Goal: Task Accomplishment & Management: Manage account settings

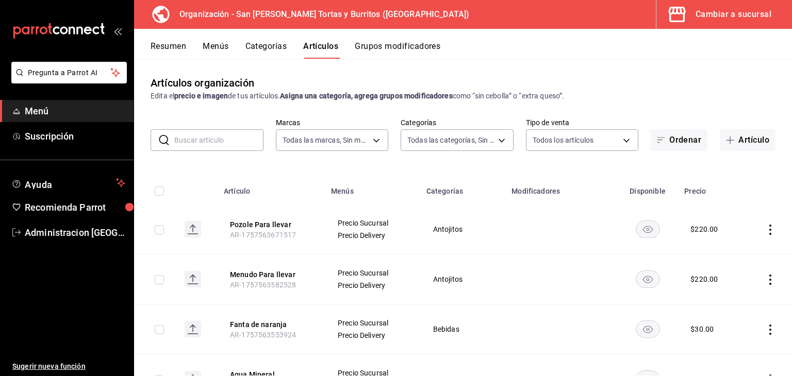
click at [47, 114] on span "Menú" at bounding box center [75, 111] width 101 height 14
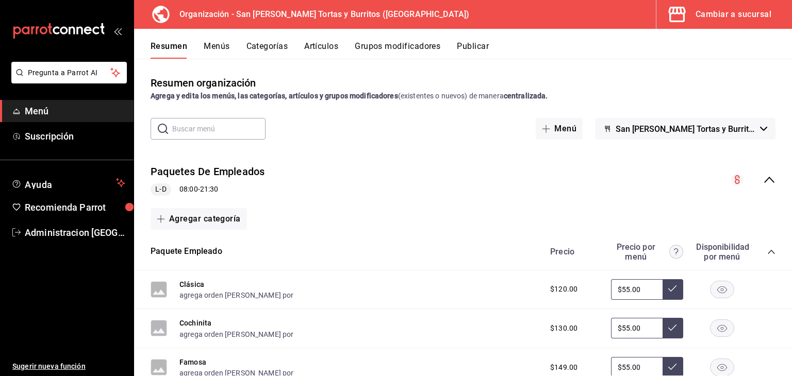
click at [214, 67] on div "Resumen organización Agrega y edita los menús, las categorías, artículos y grup…" at bounding box center [463, 217] width 658 height 317
click at [214, 48] on button "Menús" at bounding box center [217, 50] width 26 height 18
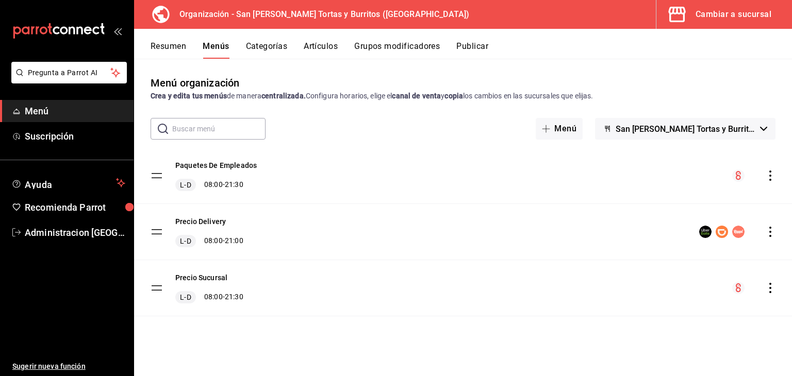
click at [279, 44] on button "Categorías" at bounding box center [267, 50] width 42 height 18
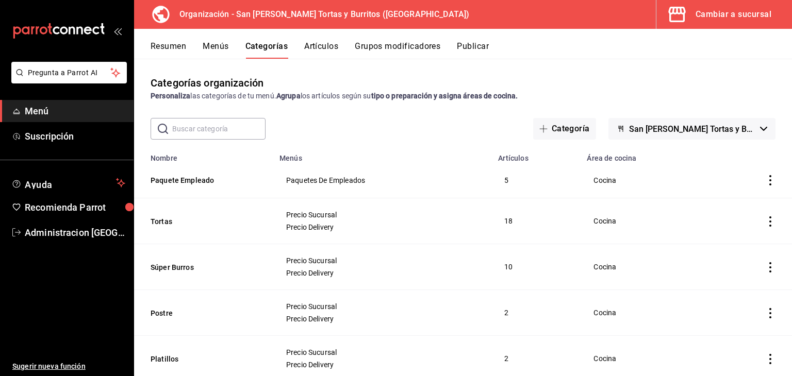
click at [320, 49] on button "Artículos" at bounding box center [321, 50] width 34 height 18
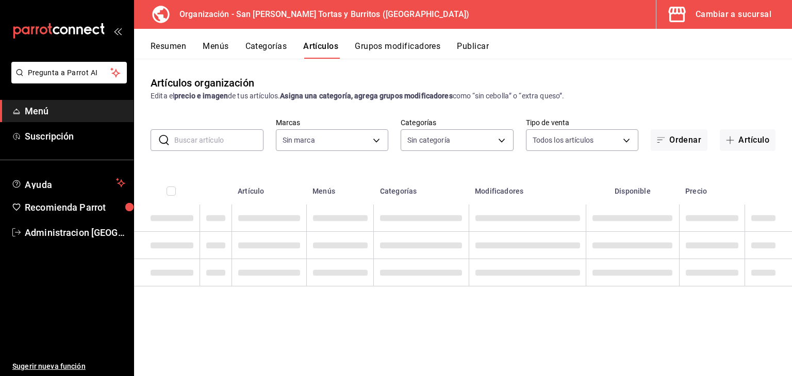
type input "25a66a84-3cbd-47c8-a2ad-d995281776a4"
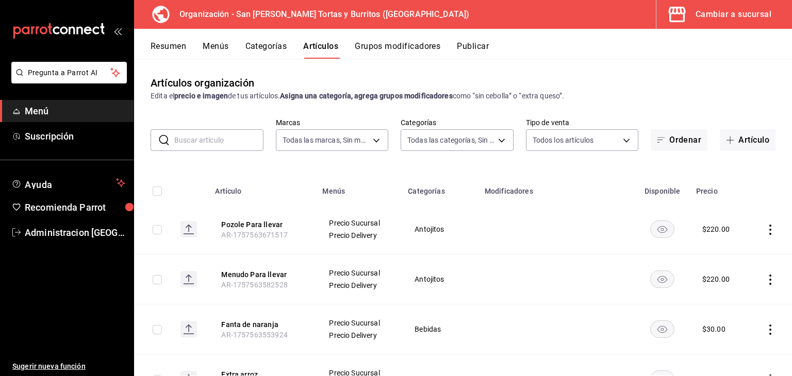
type input "0a19e3f7-6db3-4e9b-8710-102e7e574910,4fa51ad7-8221-487a-ac2d-4ac10ddc9d36,c38e4…"
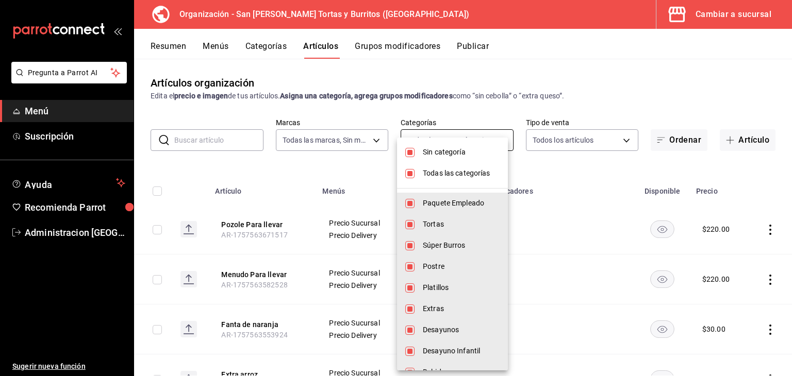
click at [430, 134] on body "Pregunta a Parrot AI Menú Suscripción Ayuda Recomienda Parrot Administracion Sa…" at bounding box center [396, 188] width 792 height 376
click at [447, 153] on span "Sin categoría" at bounding box center [461, 152] width 77 height 11
checkbox input "false"
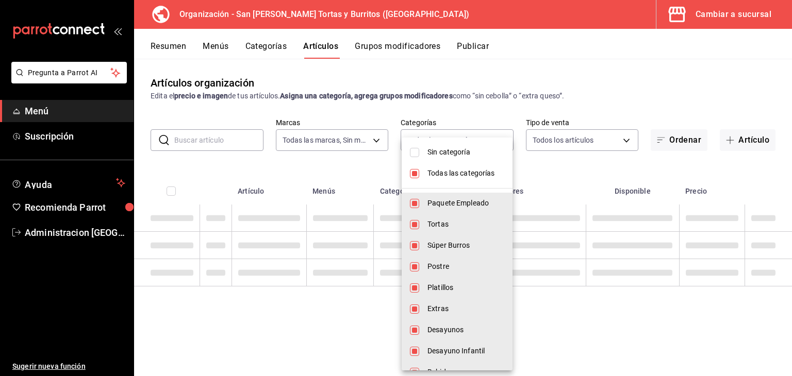
click at [450, 176] on span "Todas las categorías" at bounding box center [465, 173] width 77 height 11
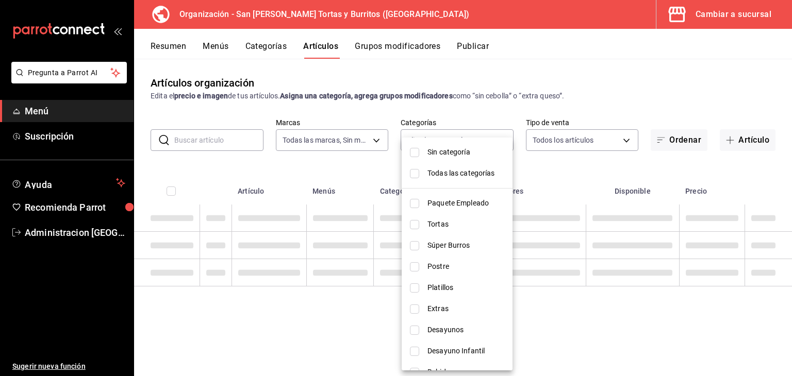
checkbox input "false"
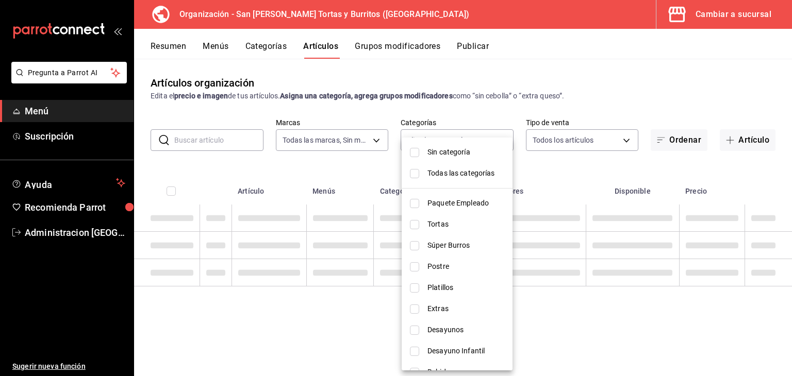
checkbox input "false"
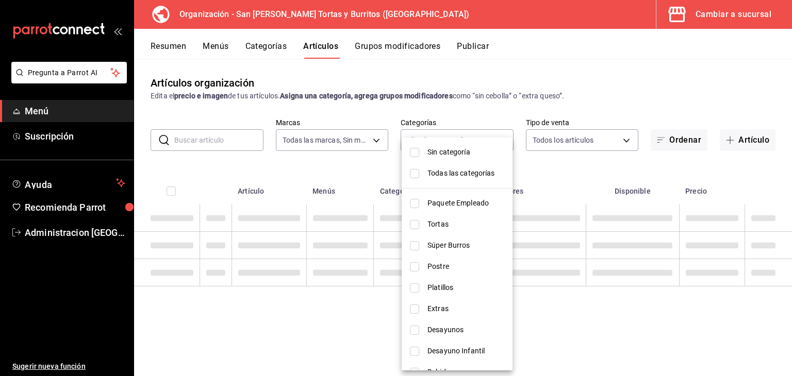
checkbox input "false"
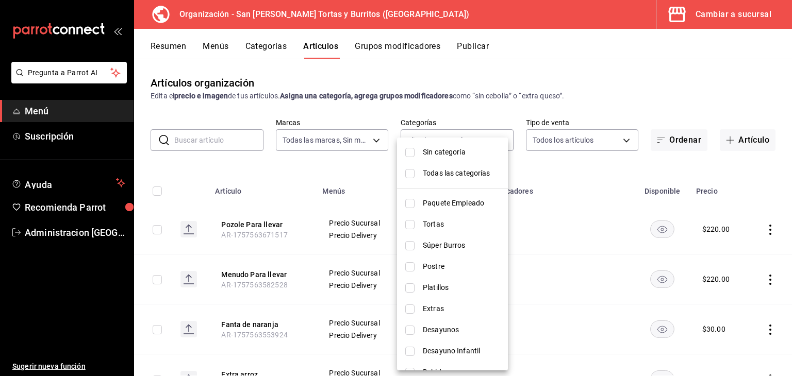
scroll to position [38, 0]
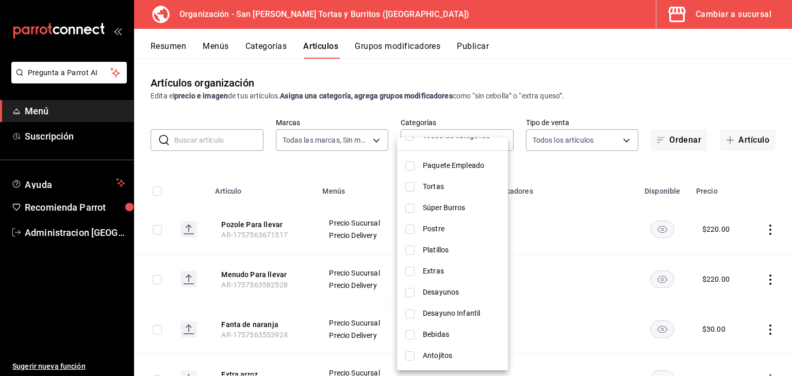
click at [443, 337] on span "Bebidas" at bounding box center [461, 334] width 77 height 11
type input "e0c6430c-927c-45f8-bd6a-4cd04323c1b5"
checkbox input "true"
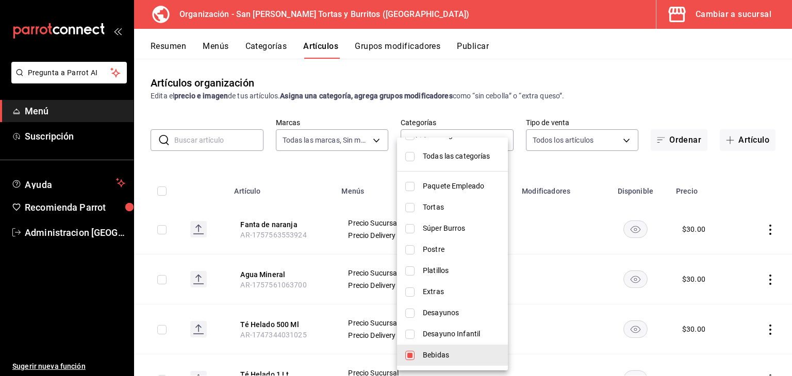
scroll to position [0, 0]
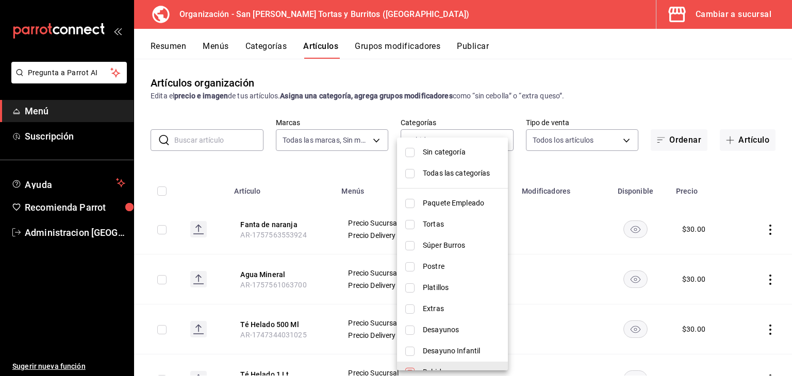
click at [502, 119] on div at bounding box center [396, 188] width 792 height 376
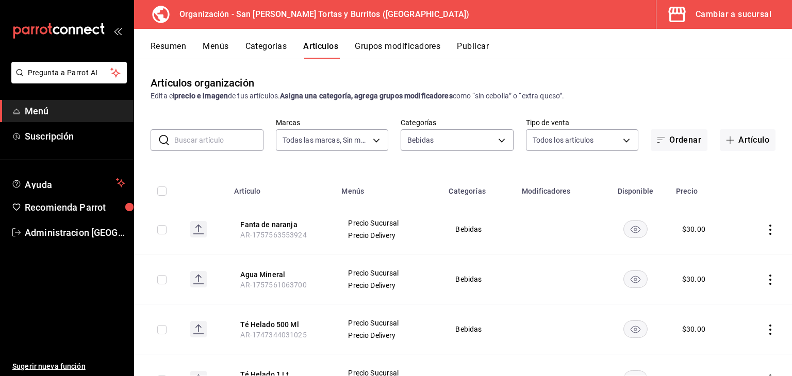
click at [765, 234] on icon "actions" at bounding box center [770, 230] width 10 height 10
click at [728, 259] on li "Editar" at bounding box center [722, 253] width 62 height 21
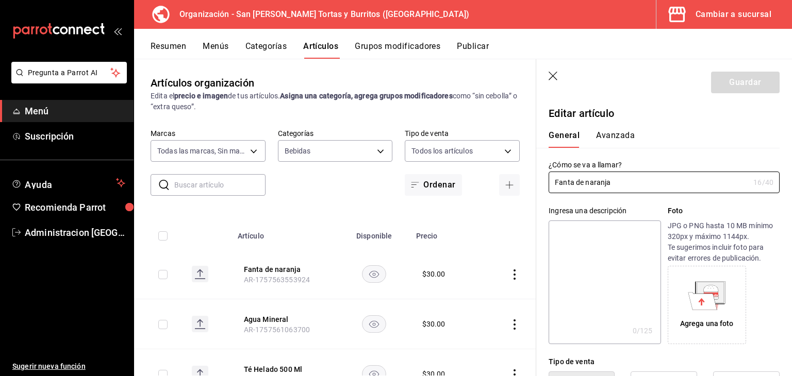
type input "$30.00"
click at [617, 139] on button "Avanzada" at bounding box center [615, 139] width 39 height 18
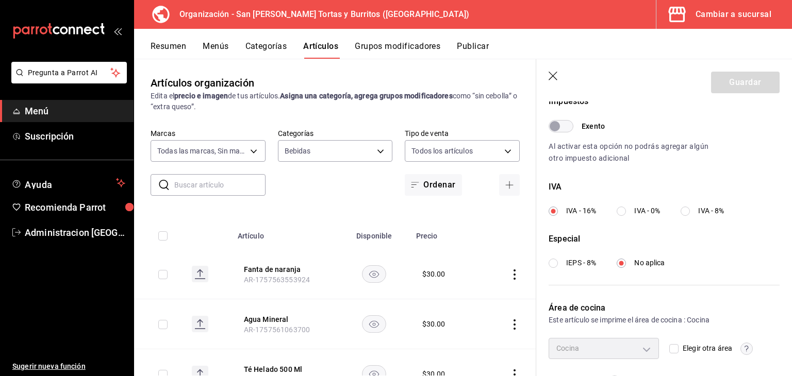
scroll to position [352, 0]
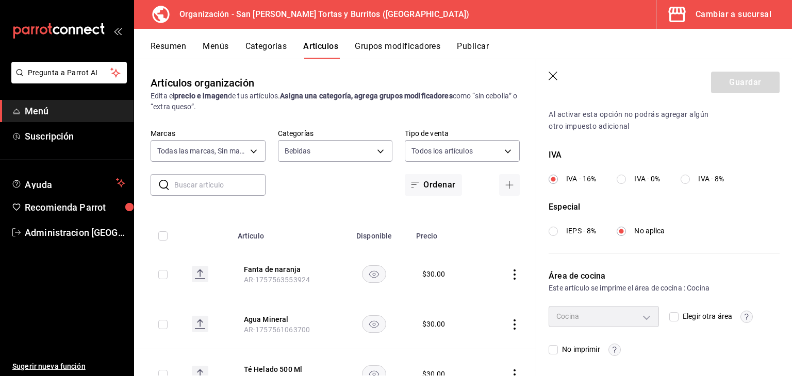
click at [650, 318] on div "Cocina" at bounding box center [603, 316] width 110 height 21
click at [688, 289] on div "Este artículo se imprime el área de cocina : Cocina" at bounding box center [663, 287] width 231 height 11
click at [672, 314] on input "Elegir otra área" at bounding box center [673, 316] width 9 height 9
checkbox input "true"
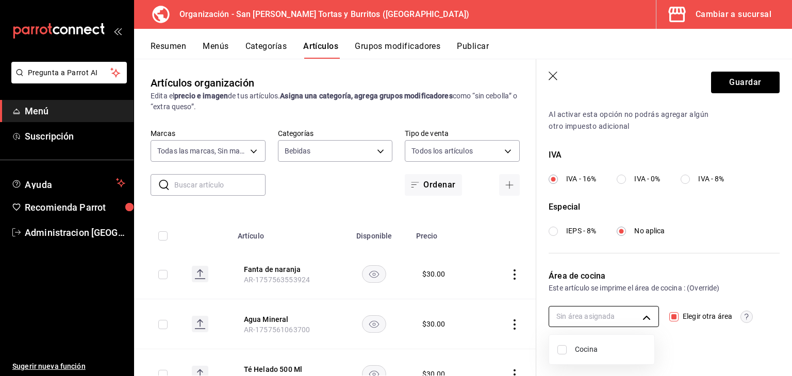
click at [628, 320] on body "Pregunta a Parrot AI Menú Suscripción Ayuda Recomienda Parrot Administracion Sa…" at bounding box center [396, 188] width 792 height 376
click at [628, 320] on div at bounding box center [396, 188] width 792 height 376
click at [672, 343] on div "Sin área asignada Elegir otra área No imprimir" at bounding box center [663, 330] width 231 height 49
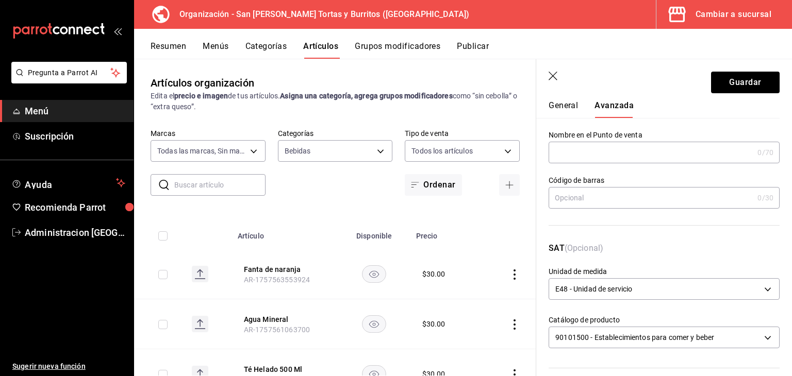
scroll to position [0, 0]
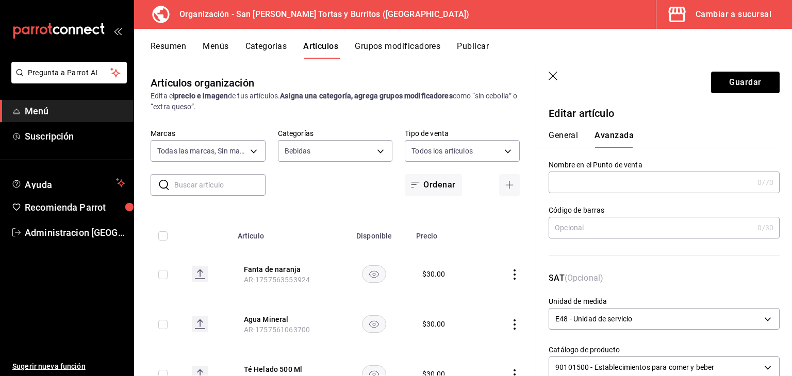
click at [561, 136] on button "General" at bounding box center [562, 139] width 29 height 18
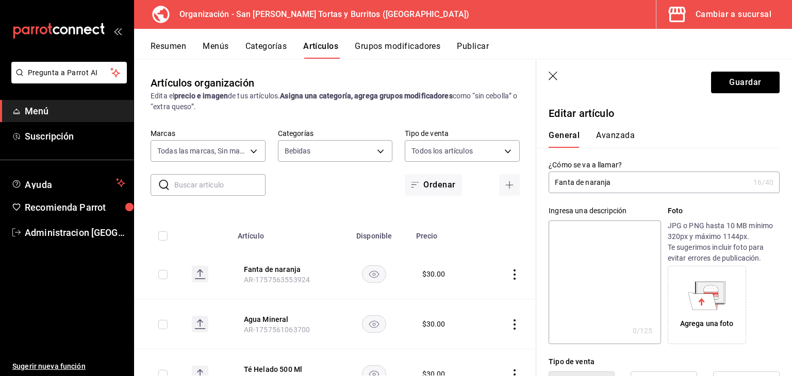
click at [611, 134] on button "Avanzada" at bounding box center [615, 139] width 39 height 18
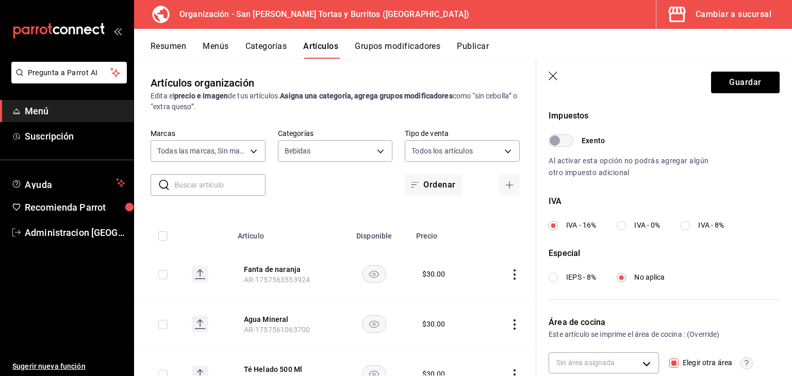
scroll to position [352, 0]
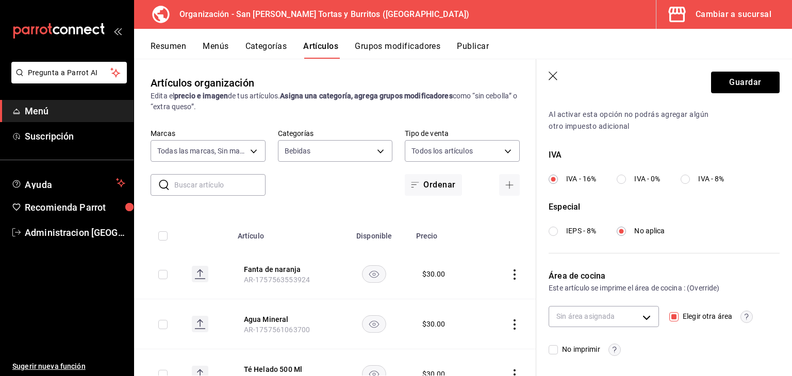
click at [742, 316] on circle "button" at bounding box center [747, 317] width 12 height 12
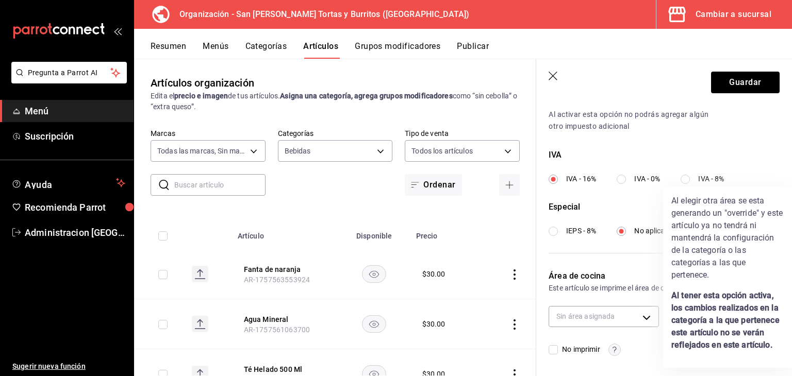
click at [553, 80] on div at bounding box center [396, 188] width 792 height 376
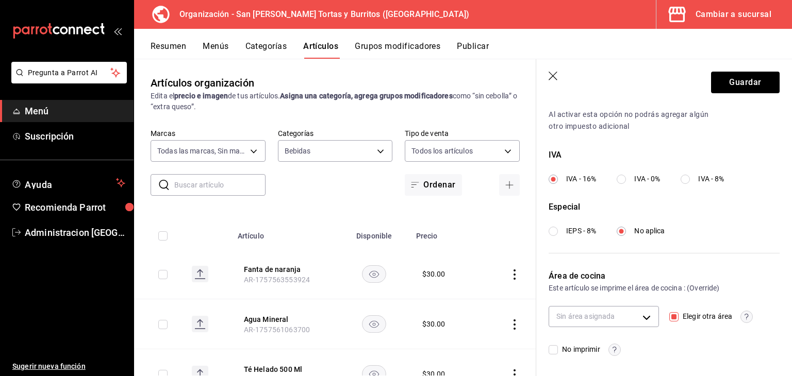
click at [555, 73] on icon "button" at bounding box center [552, 76] width 9 height 9
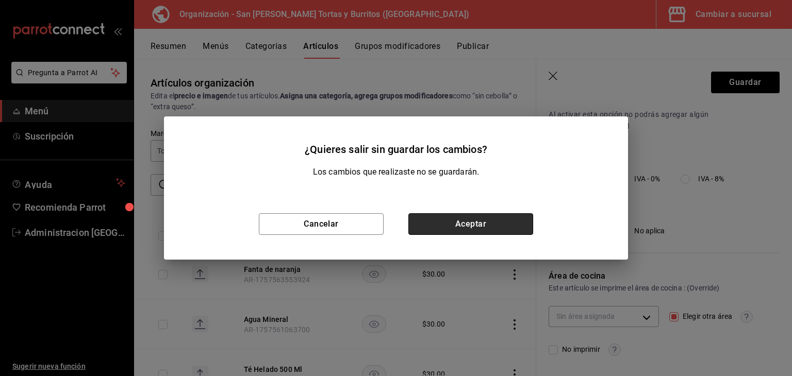
click at [475, 222] on button "Aceptar" at bounding box center [470, 224] width 125 height 22
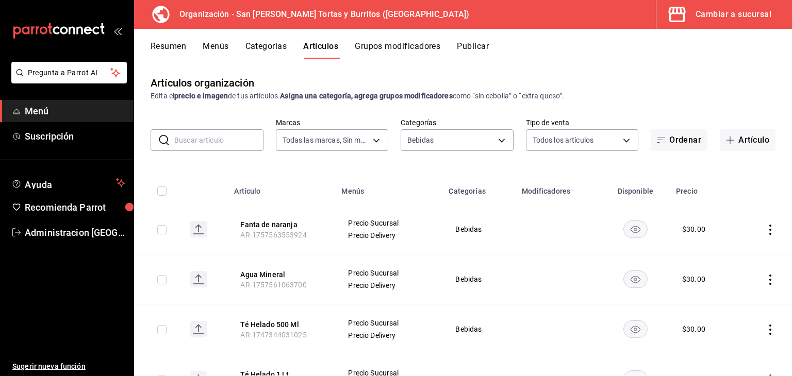
click at [712, 93] on div "Edita el precio e imagen de tus artículos. Asigna una categoría, agrega grupos …" at bounding box center [463, 96] width 625 height 11
click at [286, 46] on button "Categorías" at bounding box center [266, 50] width 42 height 18
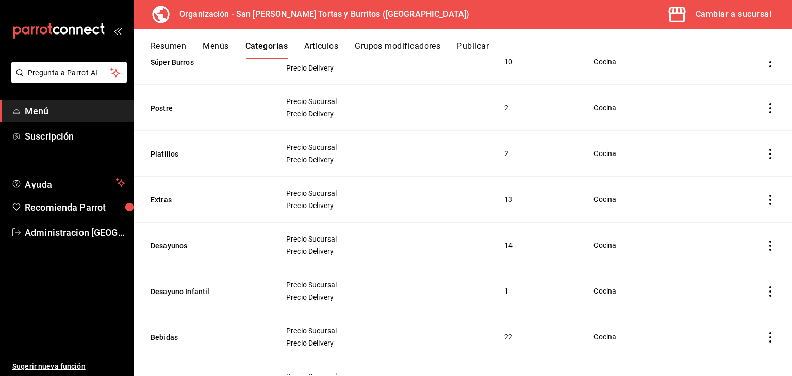
scroll to position [260, 0]
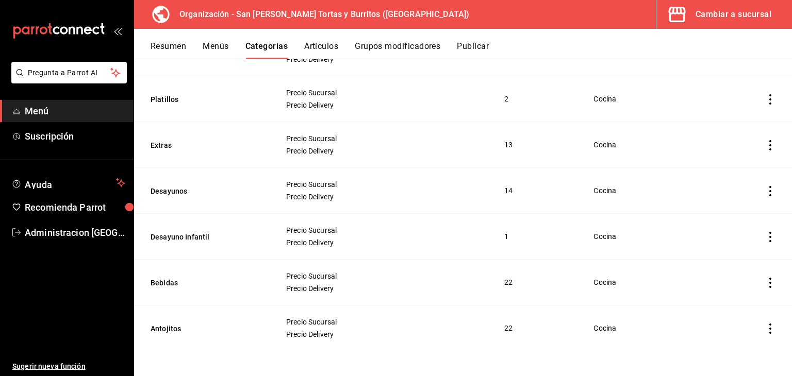
click at [754, 12] on div "Cambiar a sucursal" at bounding box center [733, 14] width 76 height 14
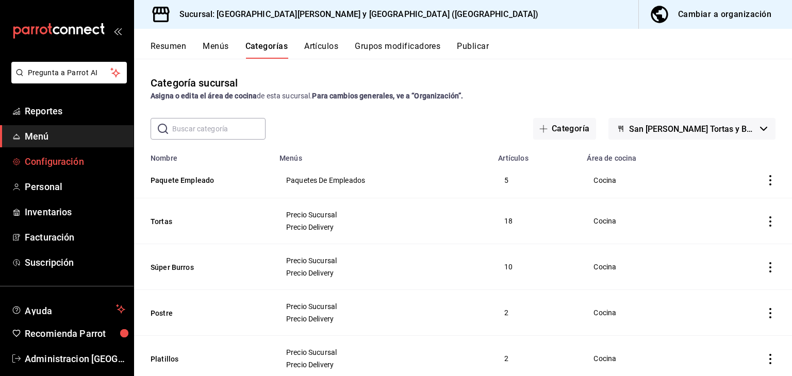
click at [49, 163] on span "Configuración" at bounding box center [75, 162] width 101 height 14
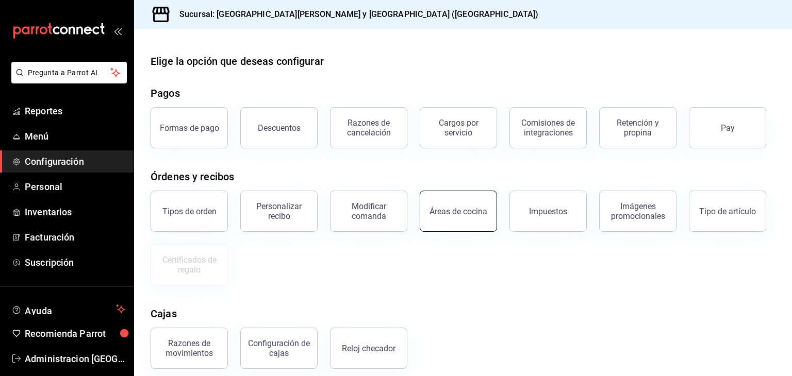
click at [445, 213] on div "Áreas de cocina" at bounding box center [458, 212] width 58 height 10
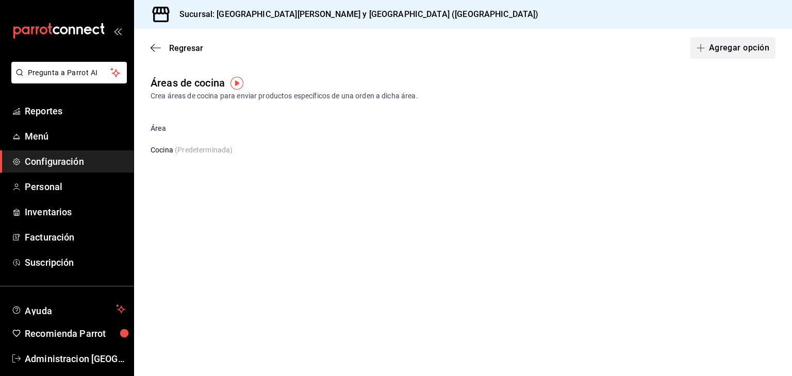
click at [732, 51] on button "Agregar opción" at bounding box center [732, 48] width 85 height 22
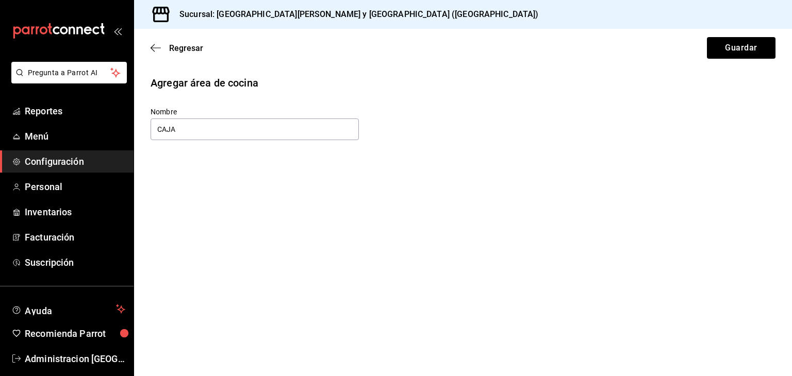
type input "CAJA"
click at [741, 34] on div "Regresar Guardar" at bounding box center [463, 48] width 658 height 38
click at [743, 51] on button "Guardar" at bounding box center [741, 48] width 69 height 22
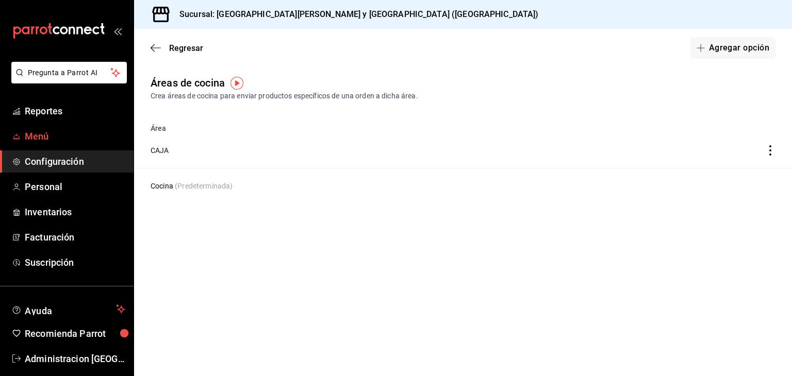
click at [43, 136] on span "Menú" at bounding box center [75, 136] width 101 height 14
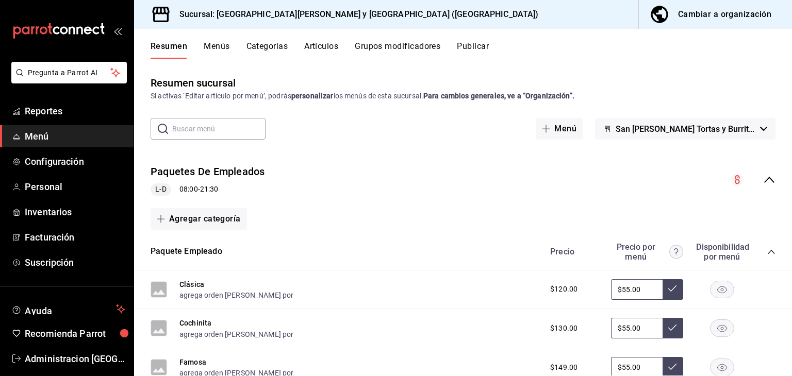
click at [263, 53] on button "Categorías" at bounding box center [267, 50] width 42 height 18
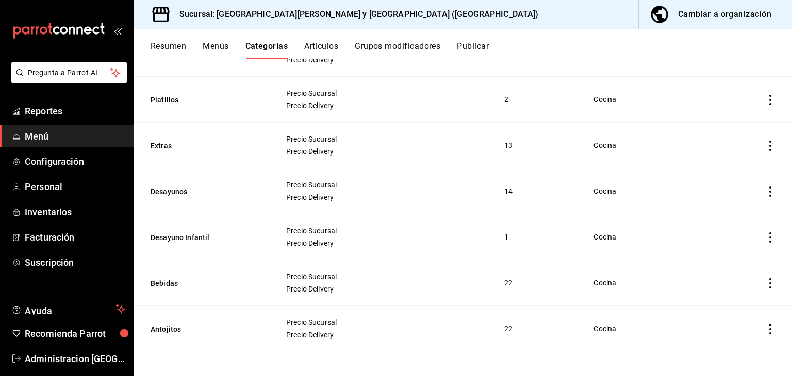
scroll to position [260, 0]
click at [163, 282] on button "Bebidas" at bounding box center [202, 283] width 103 height 10
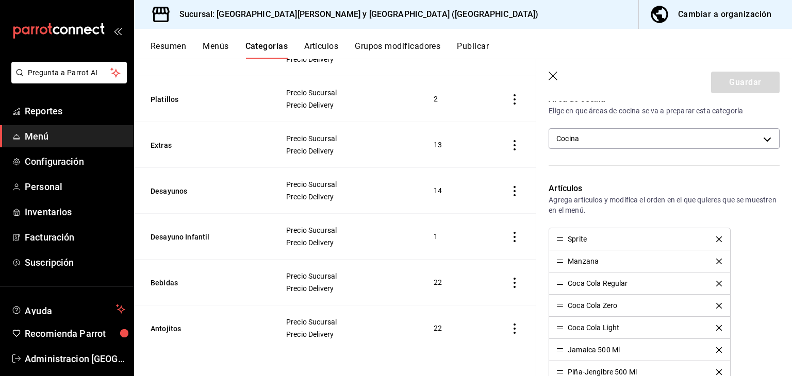
scroll to position [162, 0]
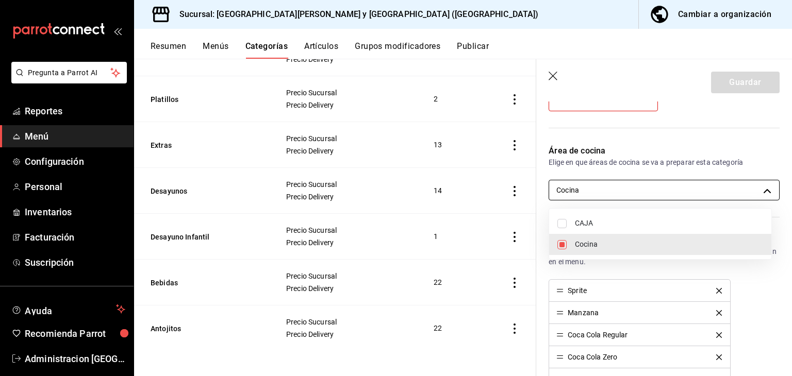
click at [650, 194] on body "Pregunta a Parrot AI Reportes Menú Configuración Personal Inventarios Facturaci…" at bounding box center [396, 188] width 792 height 376
click at [580, 222] on span "CAJA" at bounding box center [669, 223] width 188 height 11
type input "9caaaeed-be0b-4d4c-947e-28202767e899,80bad553-e626-43aa-b02b-8391f9fc5a41"
checkbox input "true"
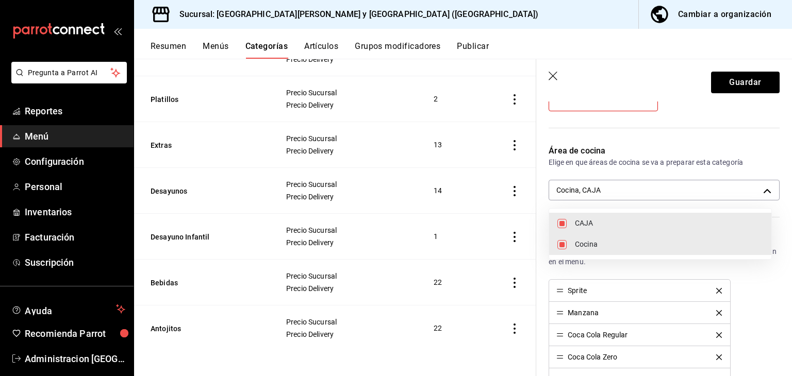
click at [610, 244] on span "Cocina" at bounding box center [669, 244] width 188 height 11
type input "80bad553-e626-43aa-b02b-8391f9fc5a41"
checkbox input "false"
click at [696, 144] on div at bounding box center [396, 188] width 792 height 376
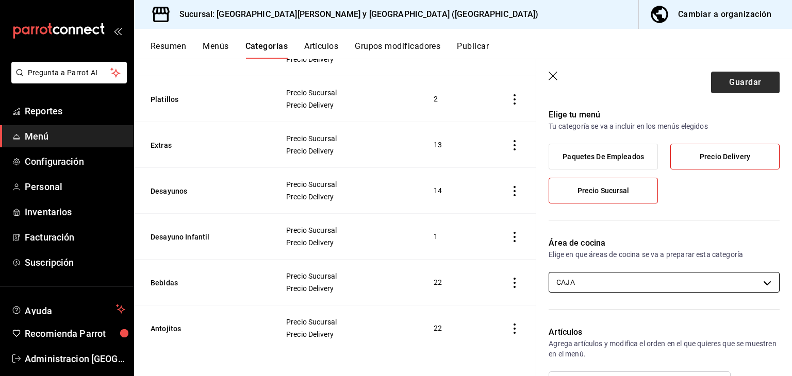
scroll to position [59, 0]
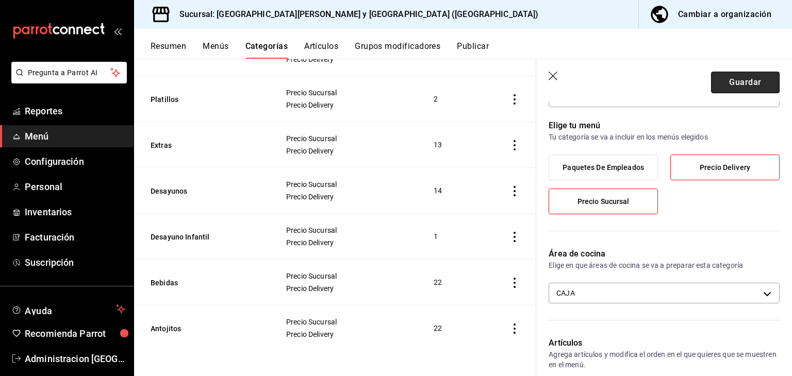
click at [743, 87] on button "Guardar" at bounding box center [745, 83] width 69 height 22
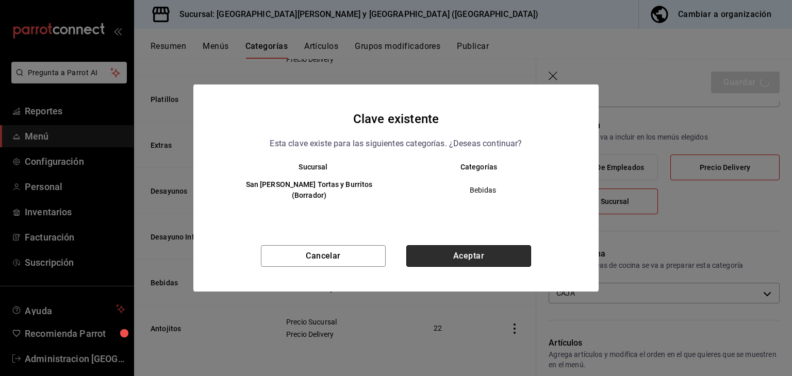
click at [474, 254] on button "Aceptar" at bounding box center [468, 256] width 125 height 22
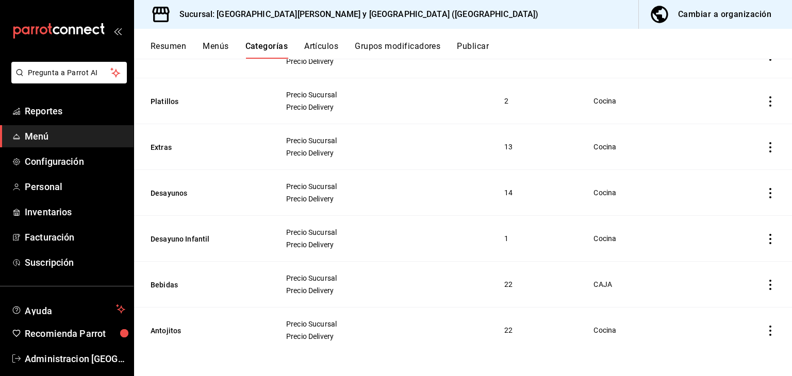
scroll to position [260, 0]
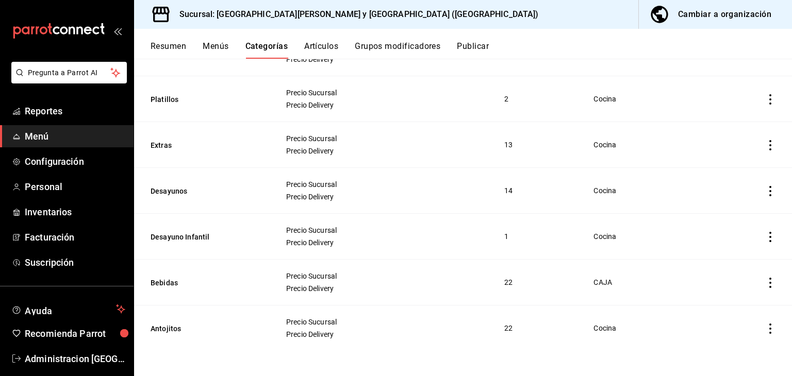
click at [604, 283] on span "CAJA" at bounding box center [645, 282] width 104 height 7
click at [298, 281] on div "Precio Sucursal Precio Delivery" at bounding box center [383, 282] width 194 height 21
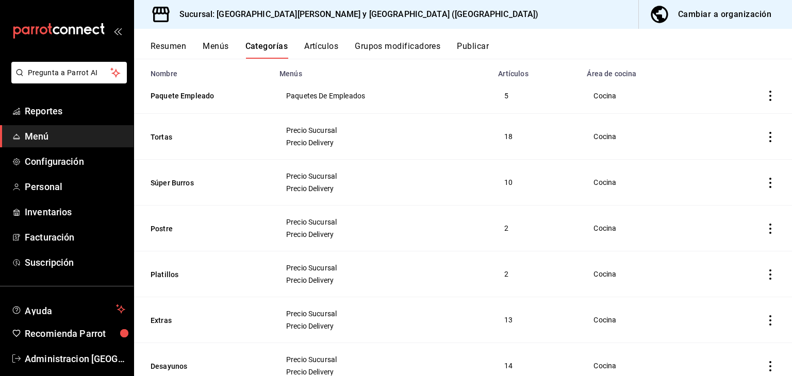
scroll to position [0, 0]
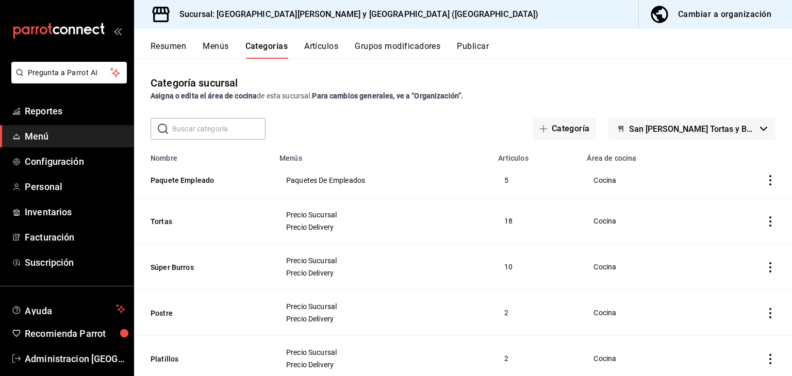
click at [221, 45] on button "Menús" at bounding box center [216, 50] width 26 height 18
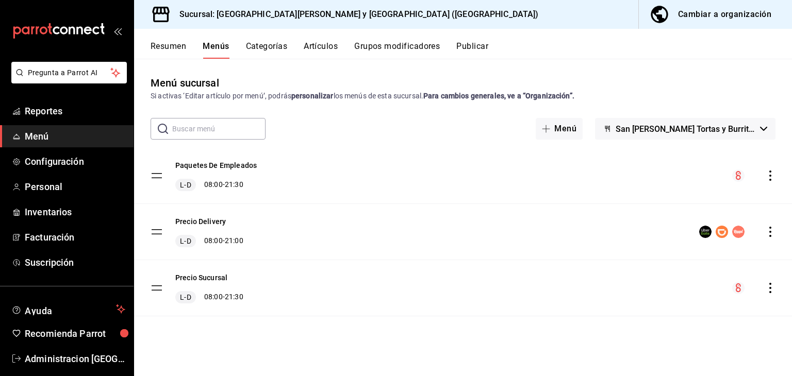
click at [172, 46] on button "Resumen" at bounding box center [169, 50] width 36 height 18
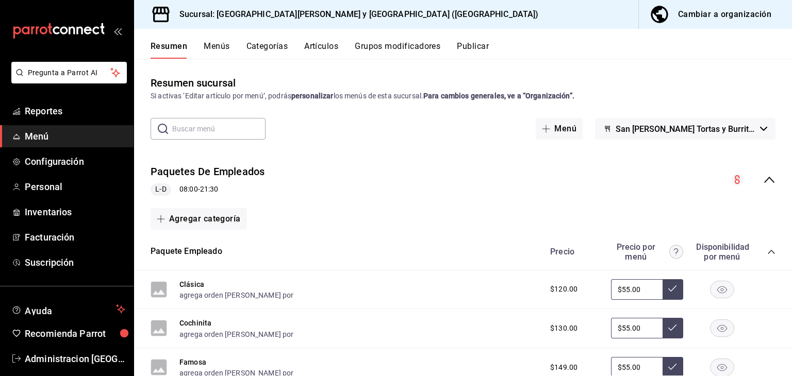
click at [317, 45] on button "Artículos" at bounding box center [321, 50] width 34 height 18
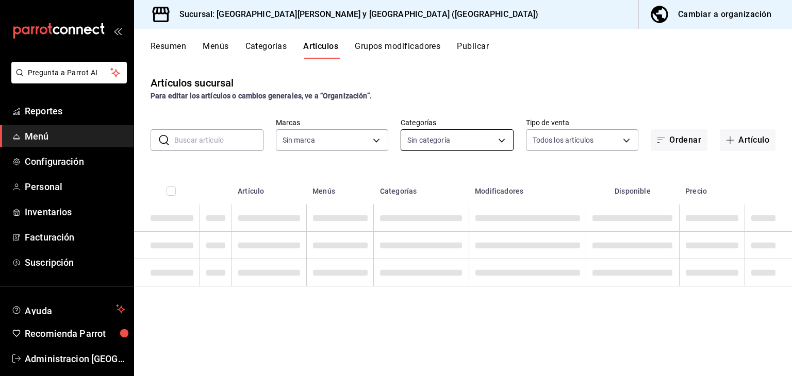
click at [474, 139] on body "Pregunta a Parrot AI Reportes Menú Configuración Personal Inventarios Facturaci…" at bounding box center [396, 188] width 792 height 376
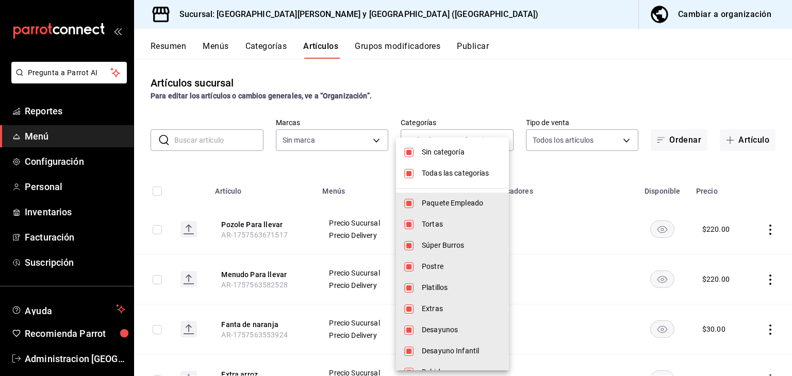
type input "0a19e3f7-6db3-4e9b-8710-102e7e574910,4fa51ad7-8221-487a-ac2d-4ac10ddc9d36,c38e4…"
checkbox input "true"
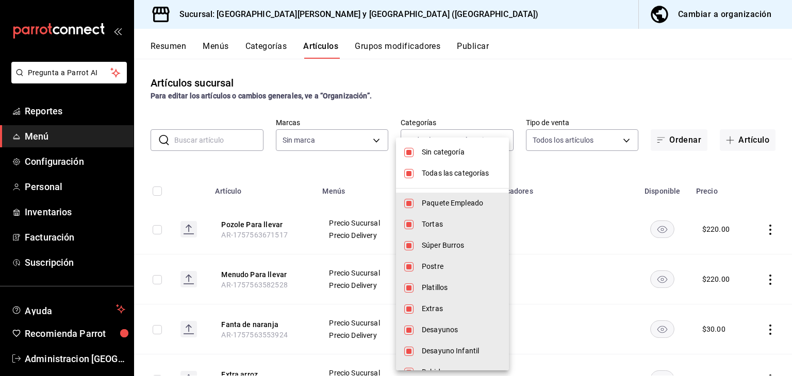
checkbox input "true"
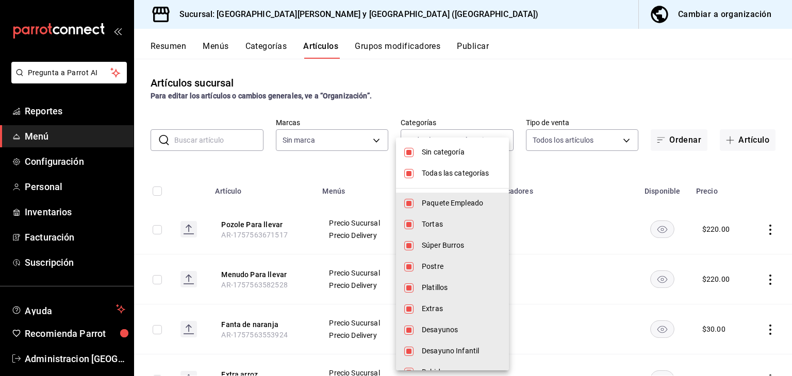
checkbox input "true"
type input "25a66a84-3cbd-47c8-a2ad-d995281776a4"
click at [450, 154] on span "Sin categoría" at bounding box center [461, 152] width 79 height 11
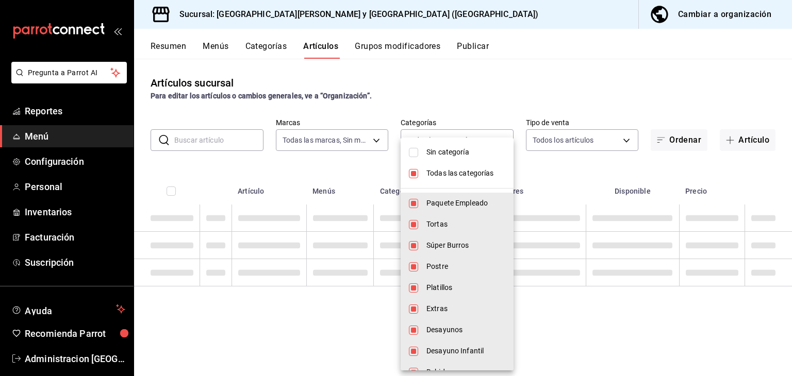
checkbox input "false"
click at [450, 173] on span "Todas las categorías" at bounding box center [465, 173] width 79 height 11
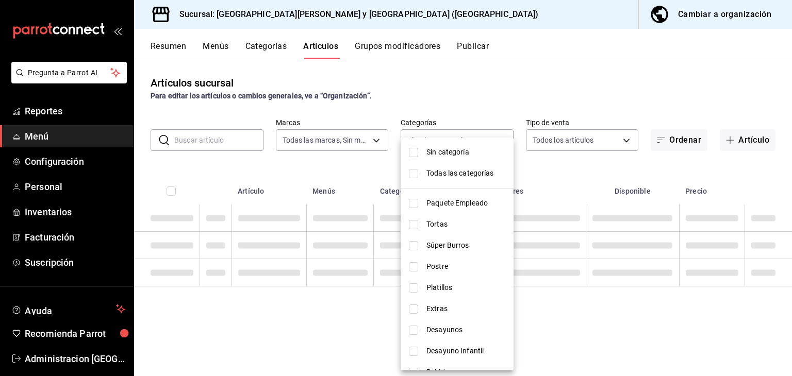
checkbox input "false"
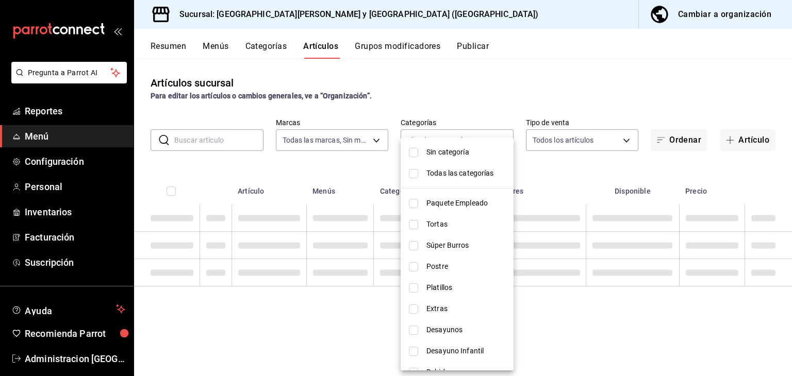
checkbox input "false"
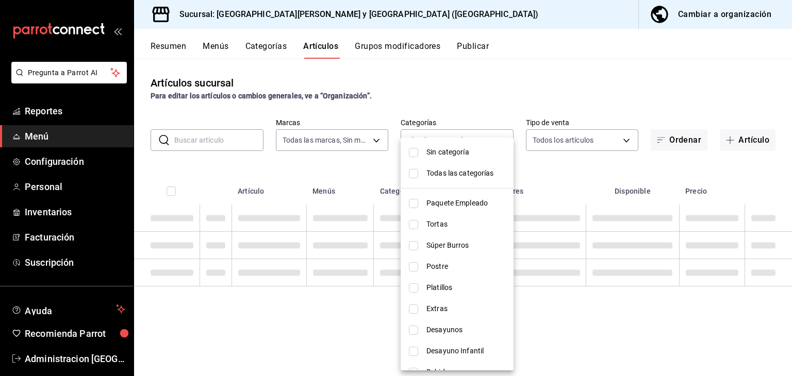
checkbox input "false"
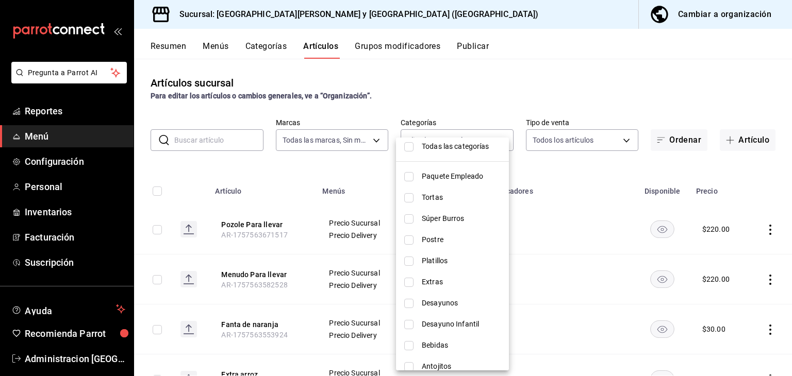
scroll to position [38, 0]
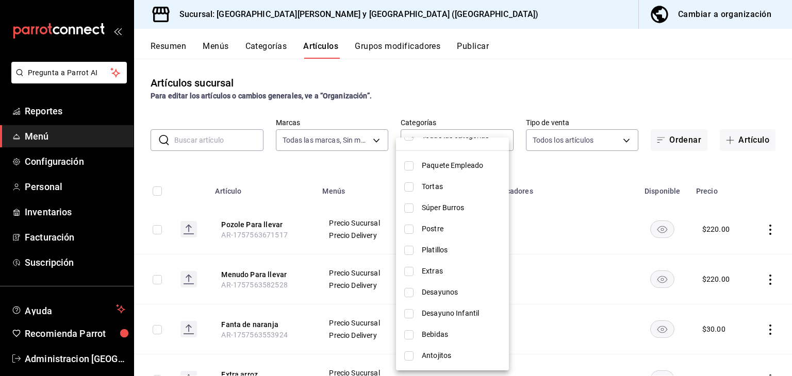
click at [448, 334] on span "Bebidas" at bounding box center [461, 334] width 79 height 11
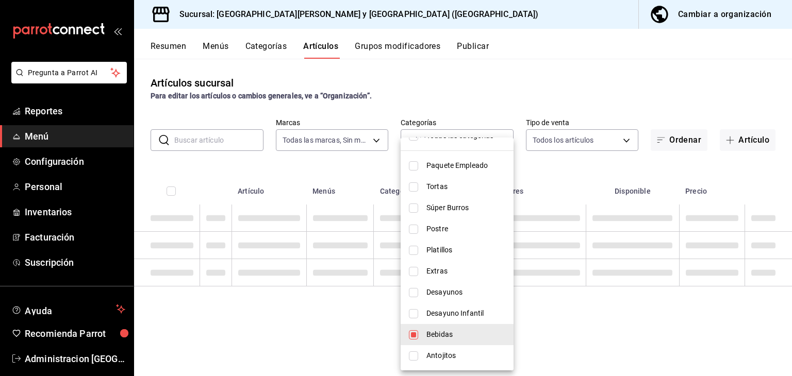
type input "e0c6430c-927c-45f8-bd6a-4cd04323c1b5"
checkbox input "true"
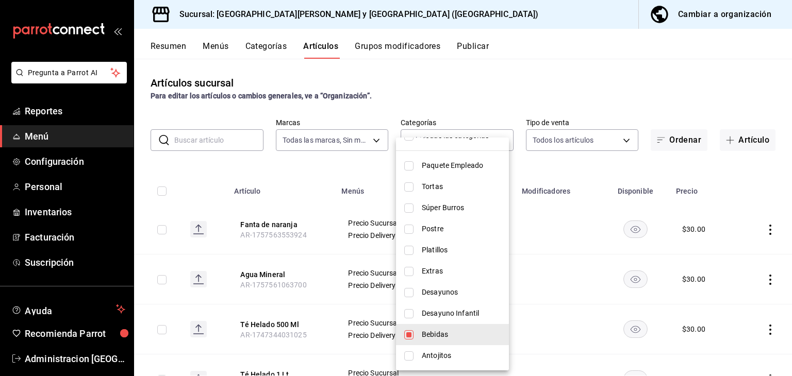
click at [519, 95] on div at bounding box center [396, 188] width 792 height 376
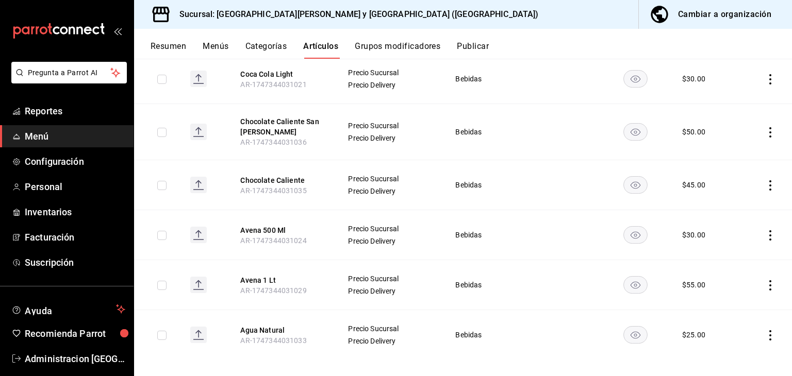
scroll to position [957, 0]
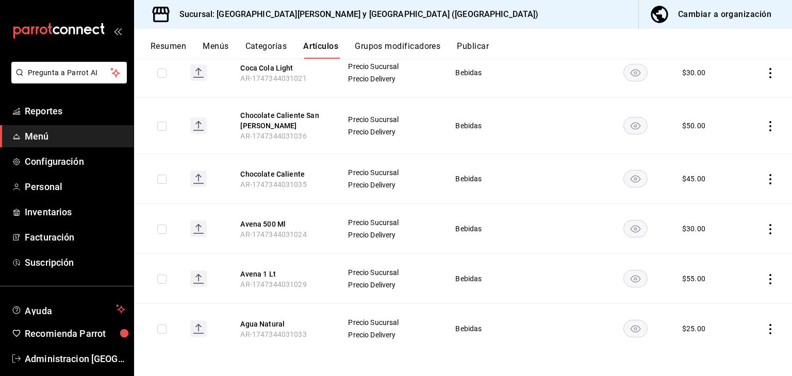
click at [765, 122] on icon "actions" at bounding box center [770, 126] width 10 height 10
click at [282, 114] on div at bounding box center [396, 188] width 792 height 376
click at [298, 113] on button "Chocolate Caliente San [PERSON_NAME]" at bounding box center [281, 120] width 82 height 21
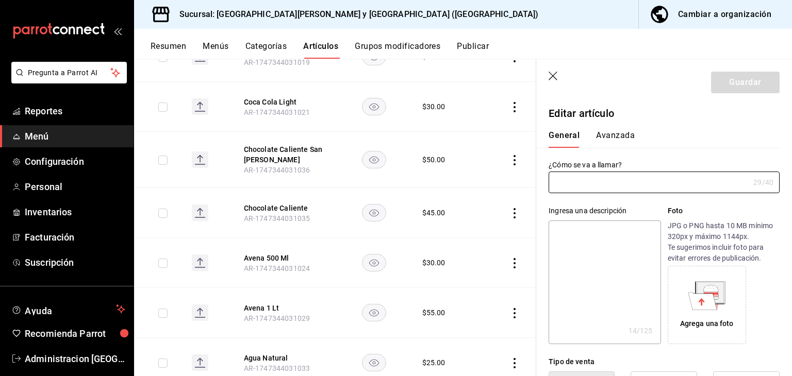
type input "Chocolate Caliente San [PERSON_NAME]"
type textarea "¡con bombones!"
type textarea "x"
type input "AR-1747344031036"
type textarea "x"
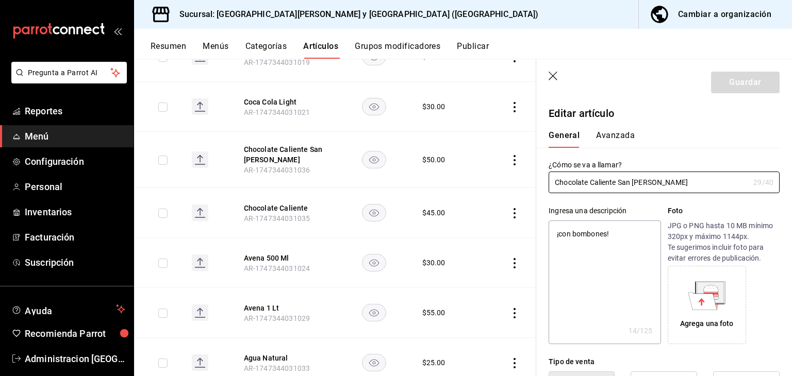
type input "$50.00"
click at [627, 133] on button "Avanzada" at bounding box center [615, 139] width 39 height 18
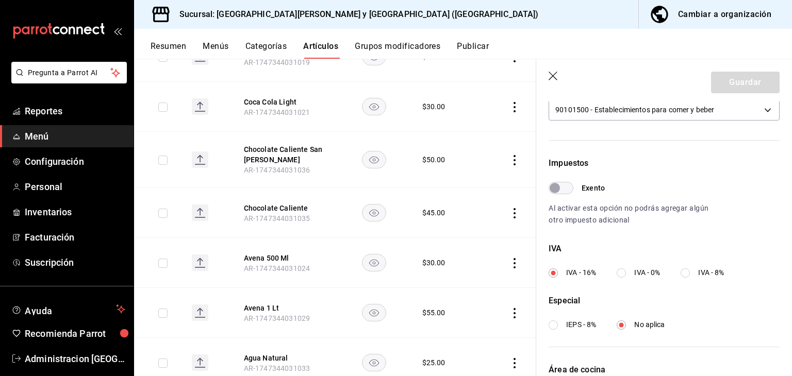
scroll to position [352, 0]
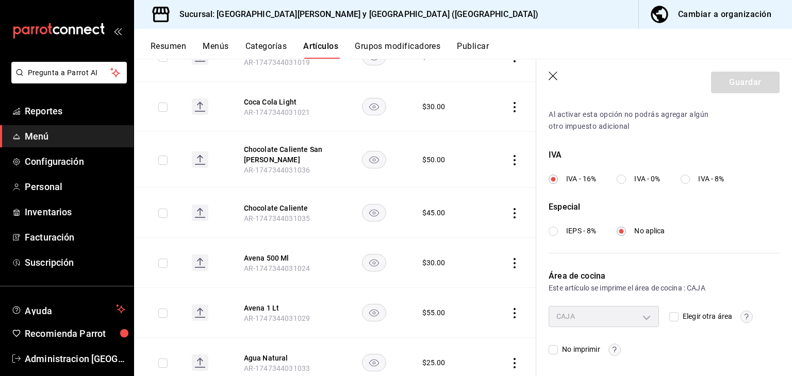
click at [672, 315] on input "Elegir otra área" at bounding box center [673, 316] width 9 height 9
checkbox input "true"
click at [638, 319] on body "Pregunta a Parrot AI Reportes Menú Configuración Personal Inventarios Facturaci…" at bounding box center [396, 188] width 792 height 376
click at [601, 361] on span "Cocina" at bounding box center [610, 361] width 71 height 11
type input "9caaaeed-be0b-4d4c-947e-28202767e899"
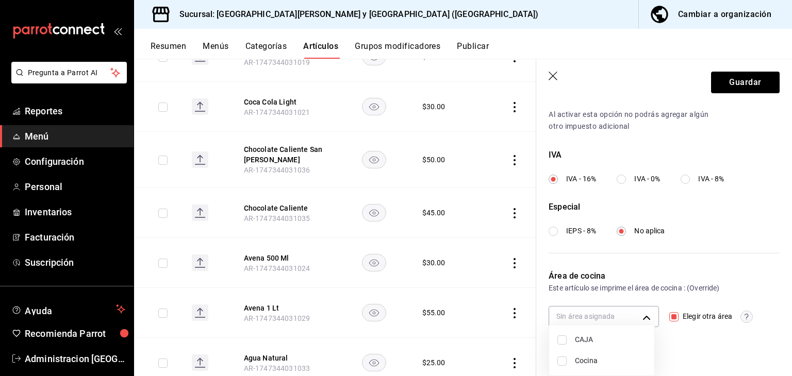
checkbox input "true"
click at [715, 335] on div at bounding box center [396, 188] width 792 height 376
click at [738, 88] on button "Guardar" at bounding box center [745, 83] width 69 height 22
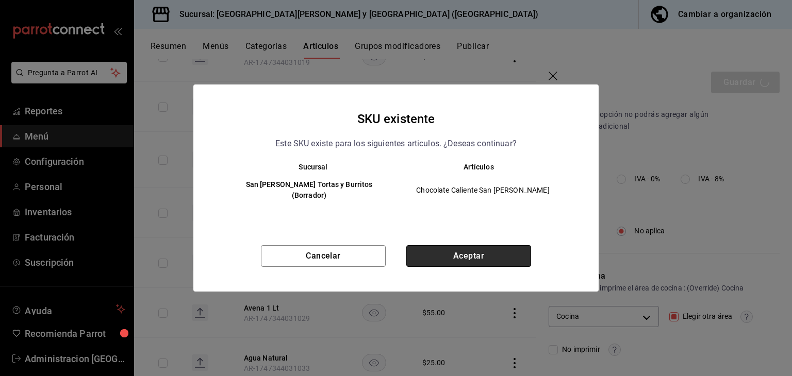
click at [490, 247] on button "Aceptar" at bounding box center [468, 256] width 125 height 22
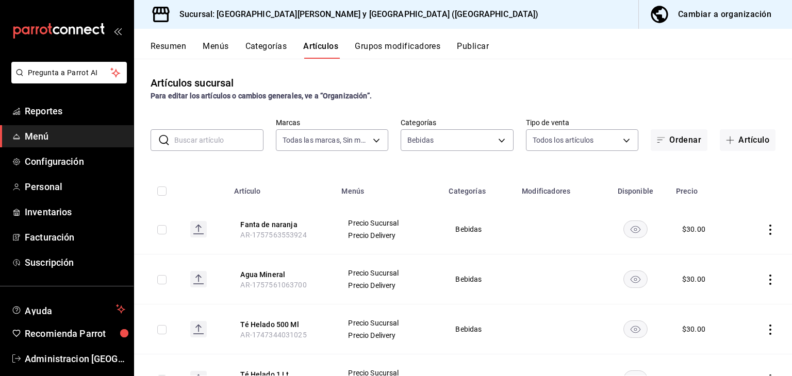
click at [245, 139] on input "text" at bounding box center [218, 140] width 89 height 21
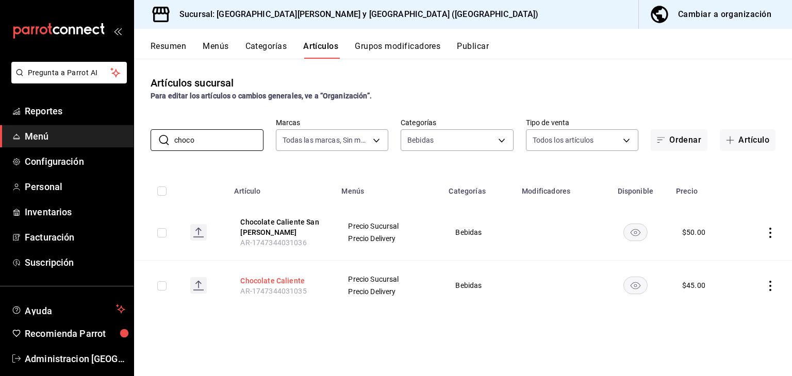
type input "choco"
click at [265, 277] on button "Chocolate Caliente" at bounding box center [281, 281] width 82 height 10
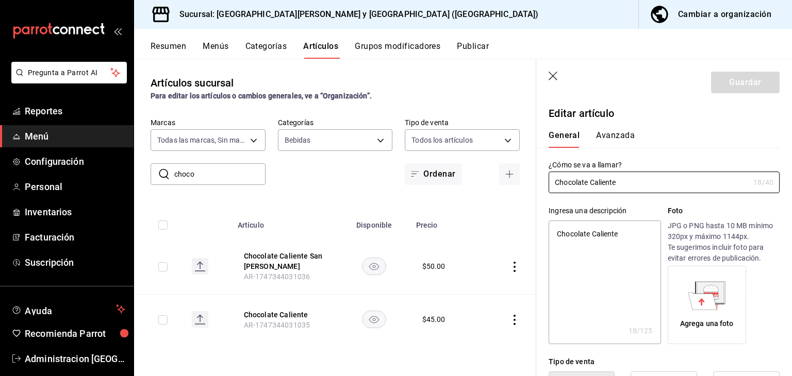
type textarea "x"
type input "$45.00"
type input "E48"
type input "90101500"
radio input "true"
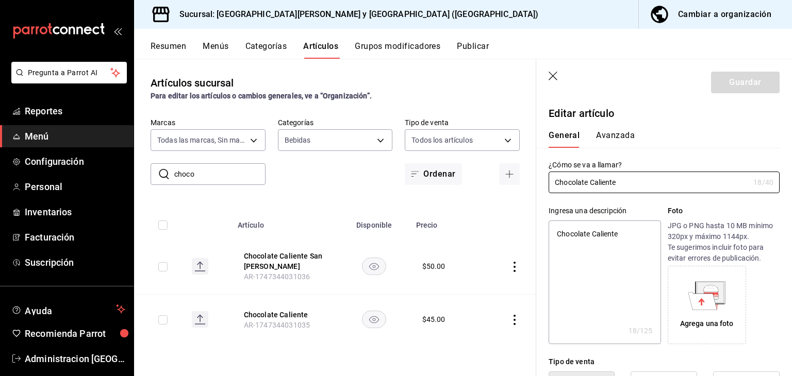
radio input "true"
type input "80bad553-e626-43aa-b02b-8391f9fc5a41"
click at [617, 134] on button "Avanzada" at bounding box center [615, 139] width 39 height 18
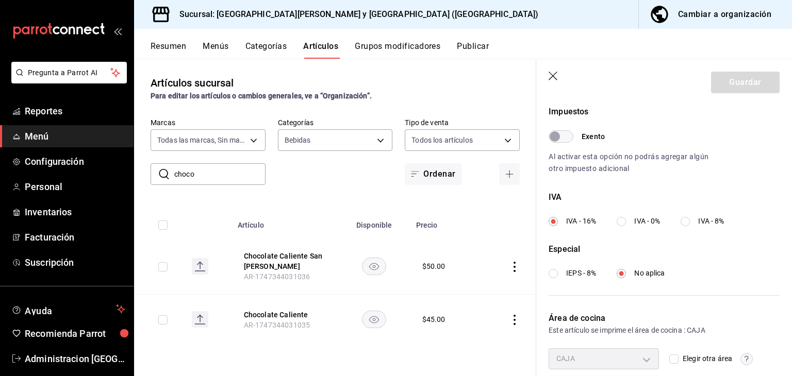
scroll to position [352, 0]
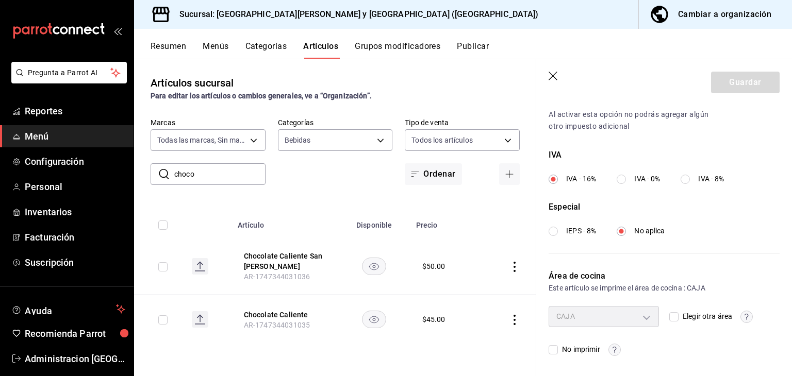
click at [669, 316] on input "Elegir otra área" at bounding box center [673, 316] width 9 height 9
checkbox input "true"
click at [641, 318] on body "Pregunta a Parrot AI Reportes Menú Configuración Personal Inventarios Facturaci…" at bounding box center [396, 188] width 792 height 376
click at [587, 364] on span "Cocina" at bounding box center [610, 361] width 71 height 11
type input "9caaaeed-be0b-4d4c-947e-28202767e899"
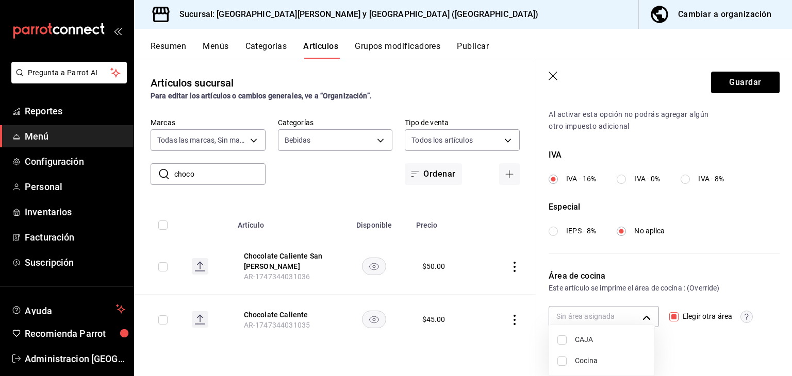
checkbox input "true"
click at [596, 341] on span "CAJA" at bounding box center [610, 340] width 71 height 11
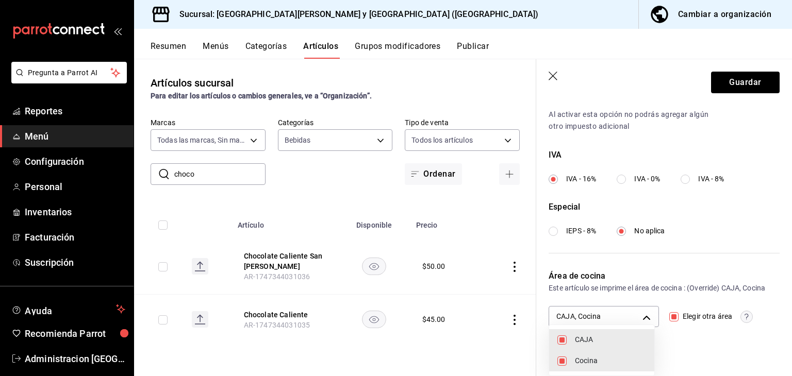
type input "80bad553-e626-43aa-b02b-8391f9fc5a41,9caaaeed-be0b-4d4c-947e-28202767e899"
checkbox input "true"
click at [753, 85] on div at bounding box center [396, 188] width 792 height 376
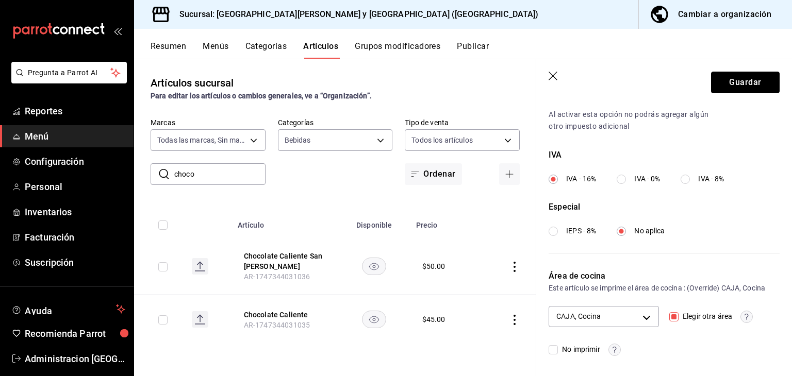
click at [753, 85] on button "Guardar" at bounding box center [745, 83] width 69 height 22
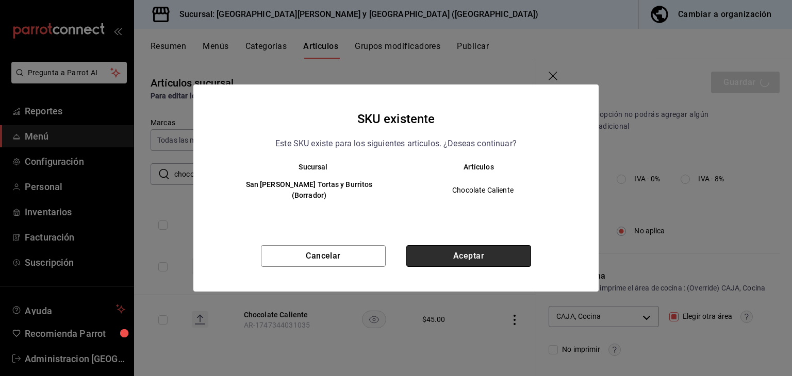
click at [491, 253] on button "Aceptar" at bounding box center [468, 256] width 125 height 22
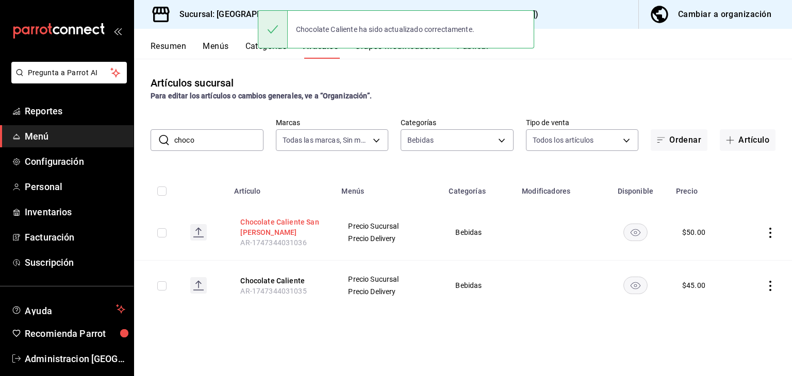
click at [281, 222] on button "Chocolate Caliente San [PERSON_NAME]" at bounding box center [281, 227] width 82 height 21
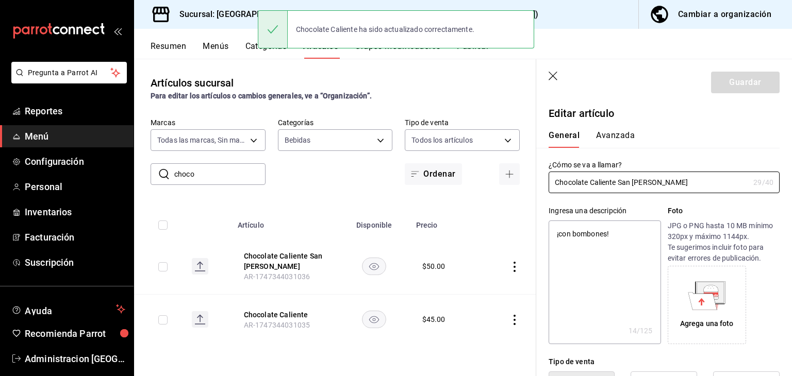
type textarea "x"
type input "$50.00"
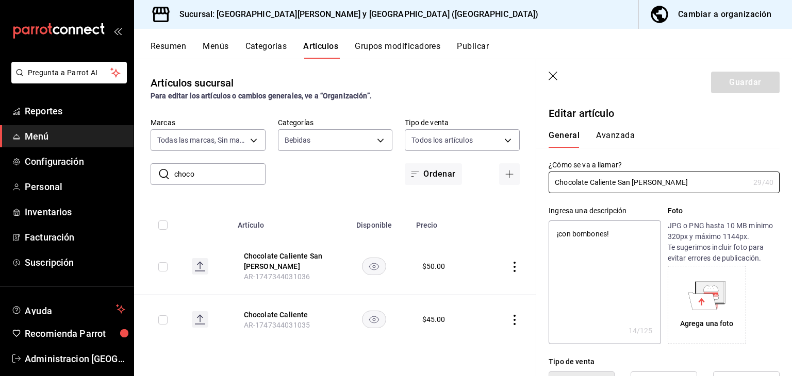
click at [627, 132] on button "Avanzada" at bounding box center [615, 139] width 39 height 18
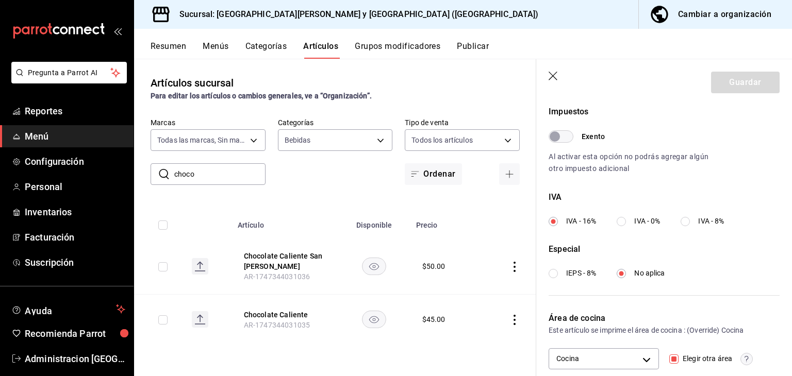
scroll to position [352, 0]
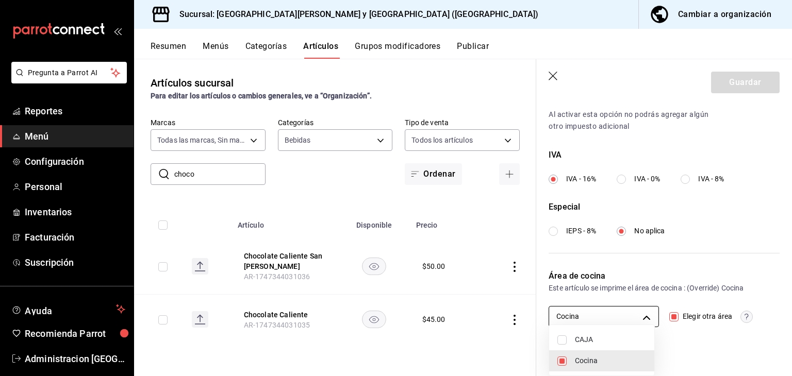
click at [642, 315] on body "Pregunta a Parrot AI Reportes Menú Configuración Personal Inventarios Facturaci…" at bounding box center [396, 188] width 792 height 376
click at [617, 336] on span "CAJA" at bounding box center [610, 340] width 71 height 11
type input "80bad553-e626-43aa-b02b-8391f9fc5a41,9caaaeed-be0b-4d4c-947e-28202767e899"
checkbox input "true"
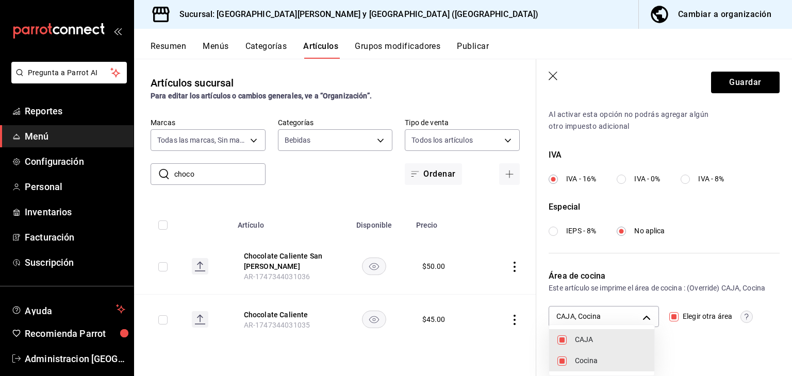
click at [741, 87] on div at bounding box center [396, 188] width 792 height 376
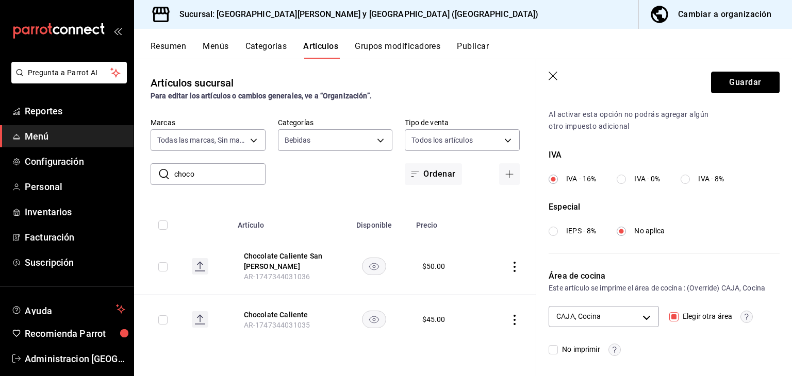
click at [741, 87] on button "Guardar" at bounding box center [745, 83] width 69 height 22
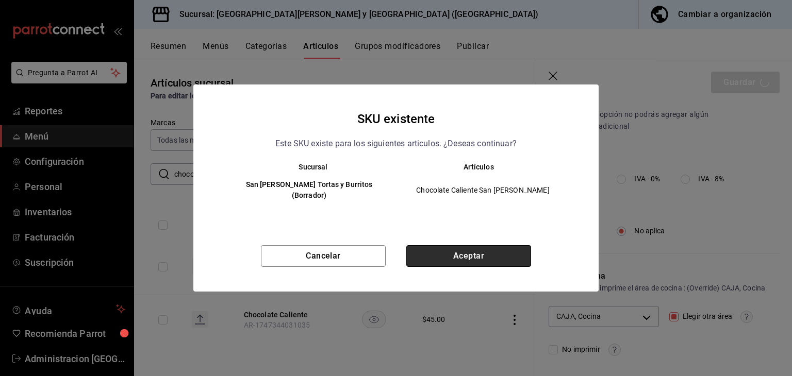
click at [475, 247] on button "Aceptar" at bounding box center [468, 256] width 125 height 22
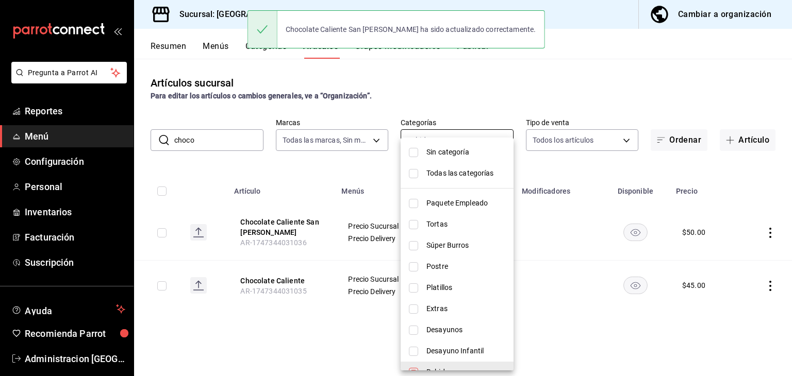
click at [438, 143] on body "Pregunta a Parrot AI Reportes Menú Configuración Personal Inventarios Facturaci…" at bounding box center [396, 188] width 792 height 376
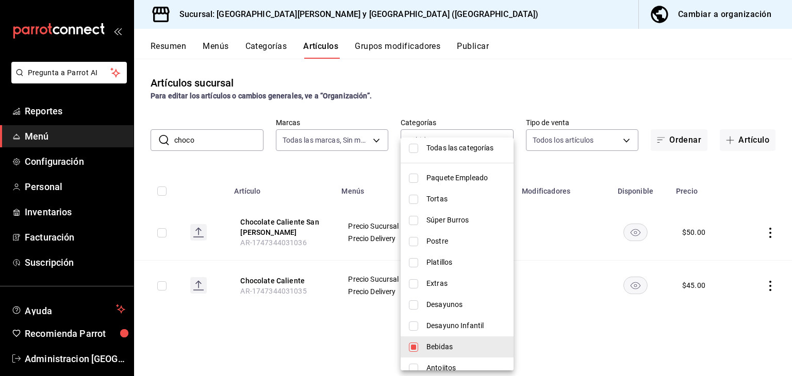
scroll to position [38, 0]
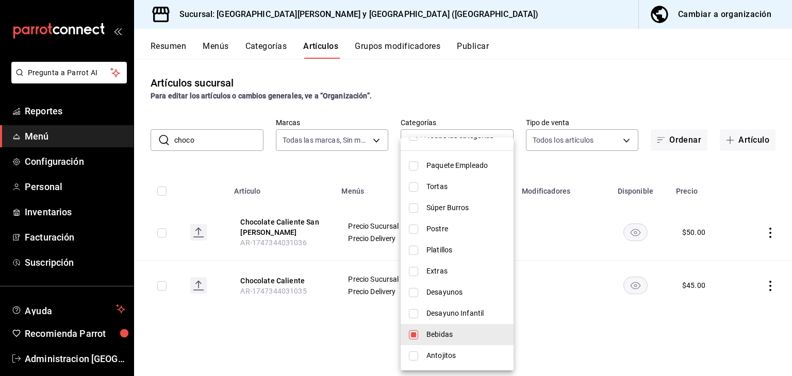
click at [469, 339] on span "Bebidas" at bounding box center [465, 334] width 79 height 11
checkbox input "false"
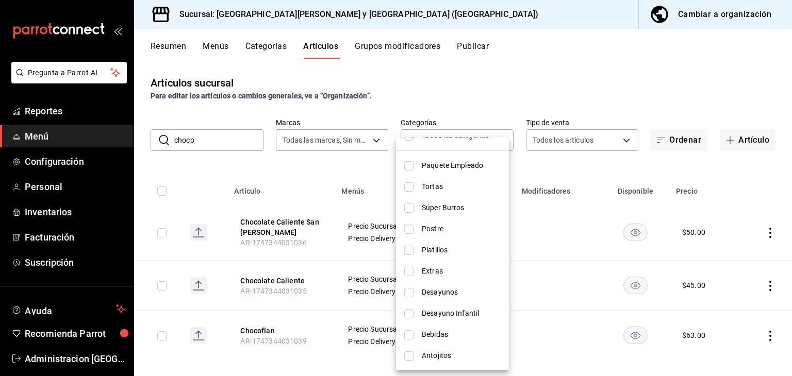
click at [446, 229] on span "Postre" at bounding box center [461, 229] width 79 height 11
type input "afacb6d8-3966-46c5-84f2-1f70f17718ca"
checkbox input "true"
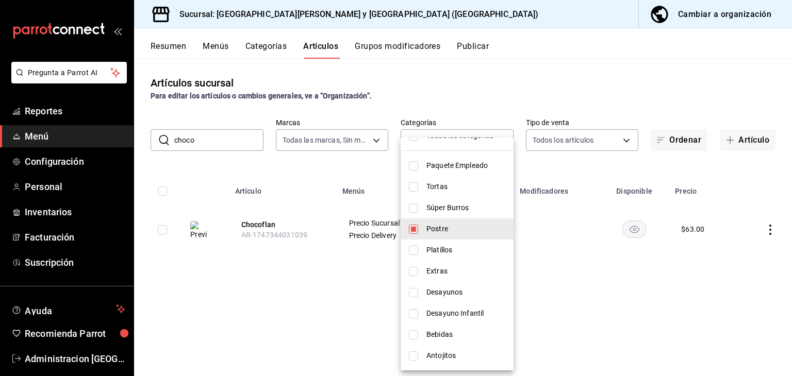
click at [316, 324] on div at bounding box center [396, 188] width 792 height 376
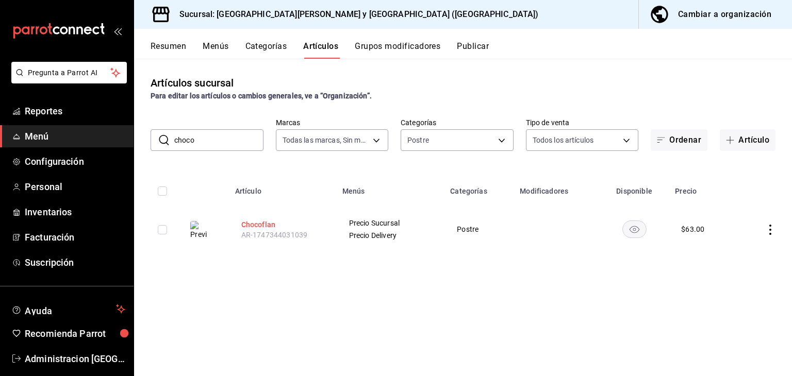
click at [252, 229] on th "Chocoflan AR-1747344031039" at bounding box center [282, 229] width 107 height 49
click at [260, 228] on button "Chocoflan" at bounding box center [282, 225] width 82 height 10
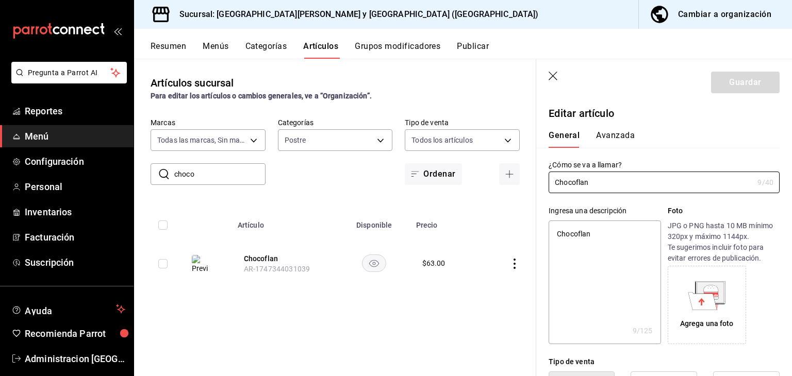
type textarea "x"
type input "$63.00"
type input "E48"
type input "90101500"
radio input "true"
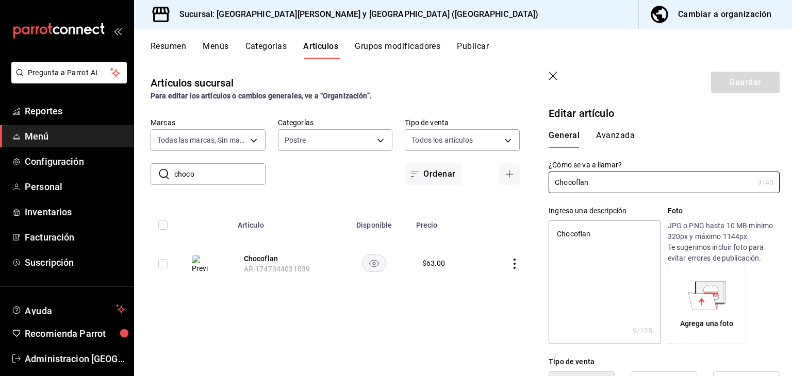
radio input "true"
type input "9caaaeed-be0b-4d4c-947e-28202767e899"
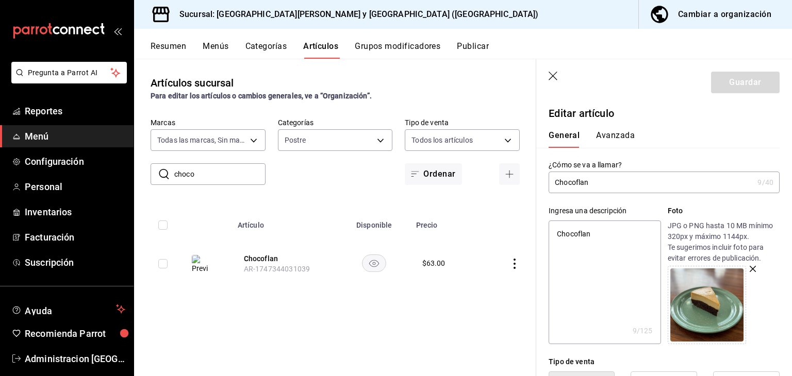
click at [626, 142] on button "Avanzada" at bounding box center [615, 139] width 39 height 18
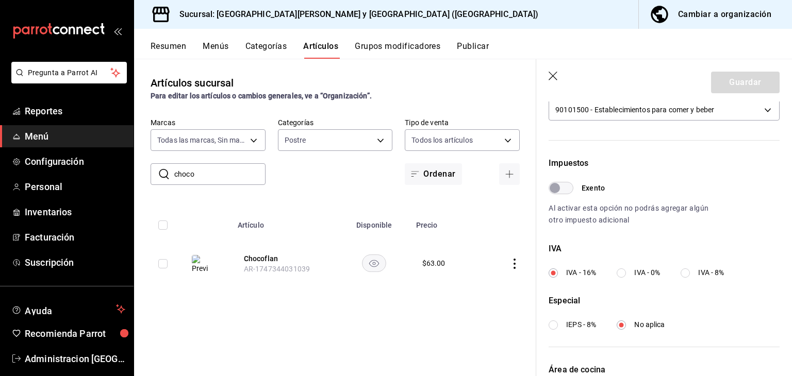
scroll to position [352, 0]
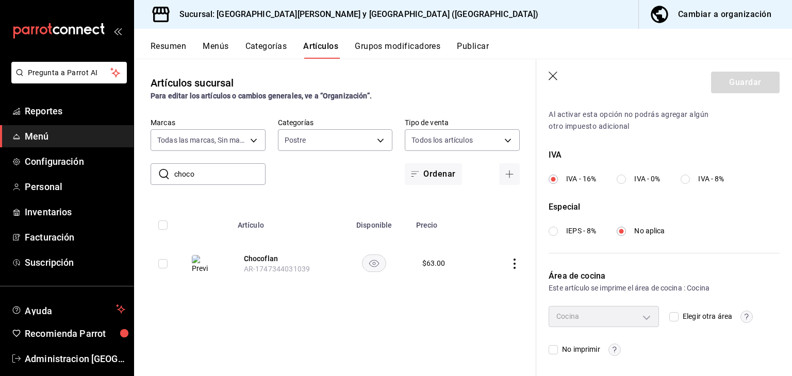
click at [645, 320] on div "Cocina" at bounding box center [603, 316] width 110 height 21
click at [670, 319] on input "Elegir otra área" at bounding box center [673, 316] width 9 height 9
checkbox input "true"
click at [638, 319] on body "Pregunta a Parrot AI Reportes Menú Configuración Personal Inventarios Facturaci…" at bounding box center [396, 188] width 792 height 376
click at [587, 361] on span "Cocina" at bounding box center [610, 361] width 71 height 11
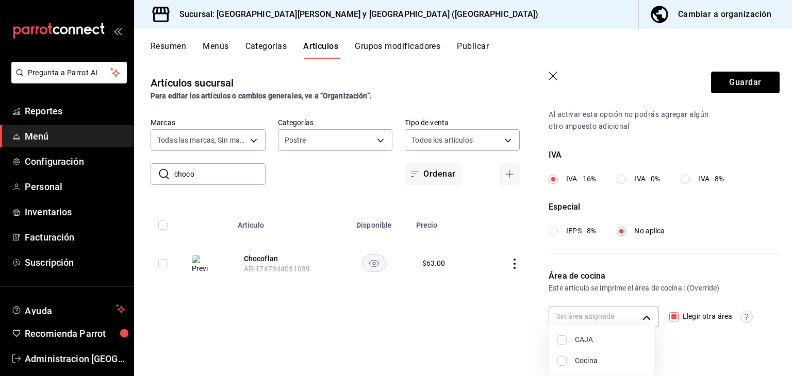
type input "9caaaeed-be0b-4d4c-947e-28202767e899"
checkbox input "true"
click at [596, 335] on span "CAJA" at bounding box center [610, 340] width 71 height 11
type input "80bad553-e626-43aa-b02b-8391f9fc5a41,9caaaeed-be0b-4d4c-947e-28202767e899"
checkbox input "true"
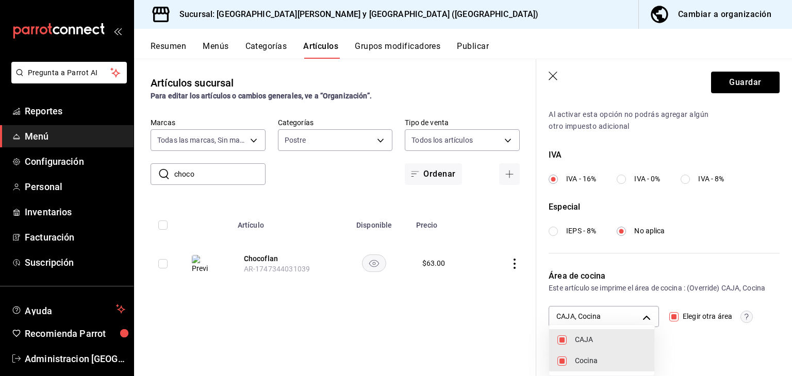
click at [736, 86] on div at bounding box center [396, 188] width 792 height 376
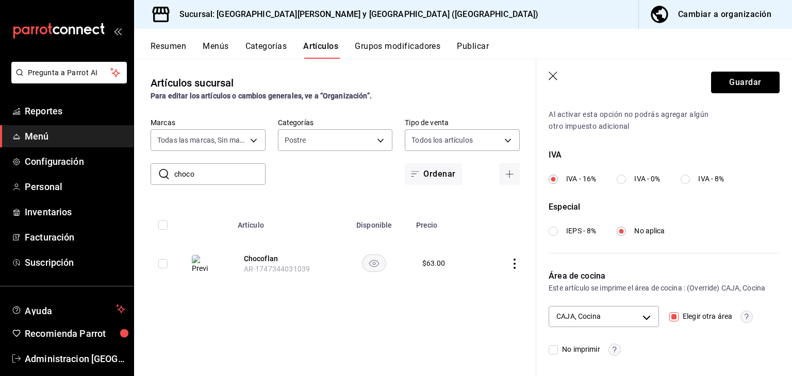
click at [736, 86] on button "Guardar" at bounding box center [745, 83] width 69 height 22
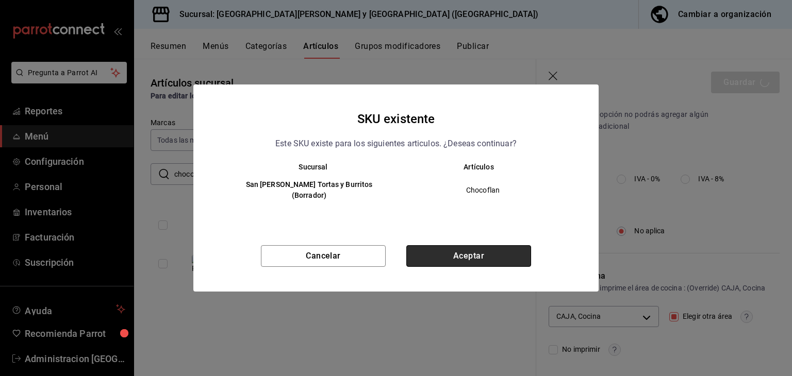
click at [468, 250] on button "Aceptar" at bounding box center [468, 256] width 125 height 22
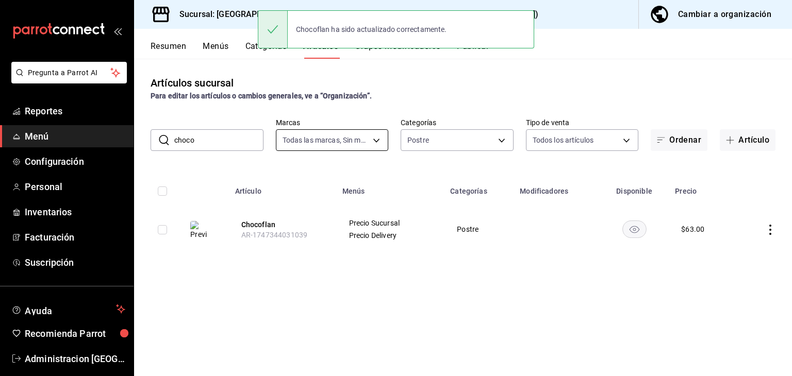
click at [381, 142] on body "Pregunta a Parrot AI Reportes Menú Configuración Personal Inventarios Facturaci…" at bounding box center [396, 188] width 792 height 376
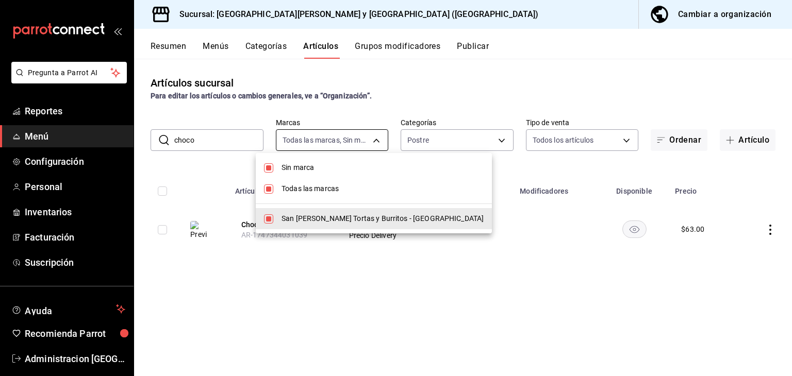
click at [381, 142] on div at bounding box center [396, 188] width 792 height 376
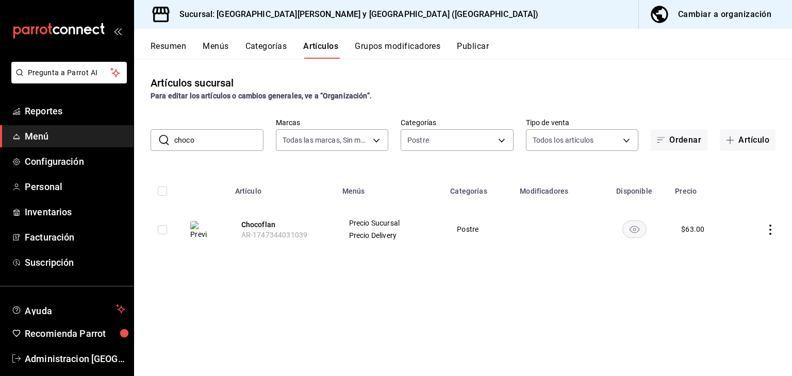
click at [252, 143] on input "choco" at bounding box center [218, 140] width 89 height 21
type input "c"
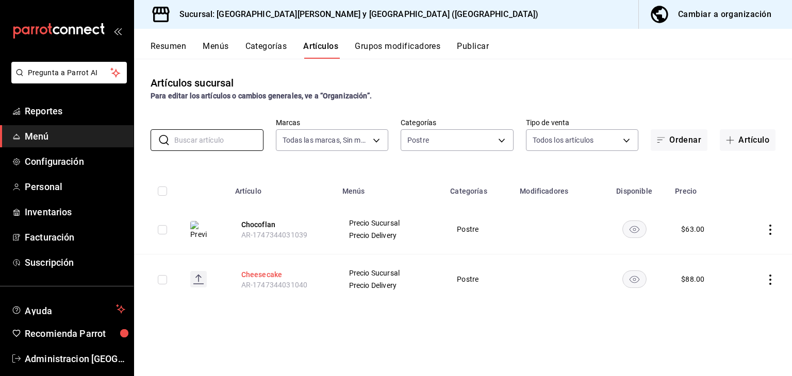
click at [264, 273] on button "Cheesecake" at bounding box center [282, 275] width 82 height 10
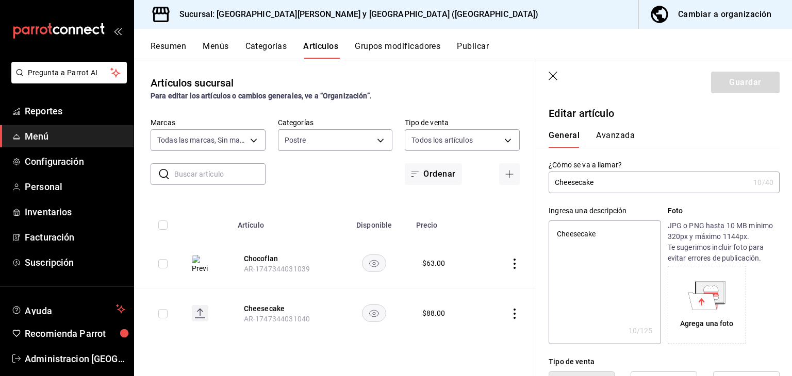
type textarea "x"
type input "$88.00"
type input "E48"
type input "90101500"
radio input "true"
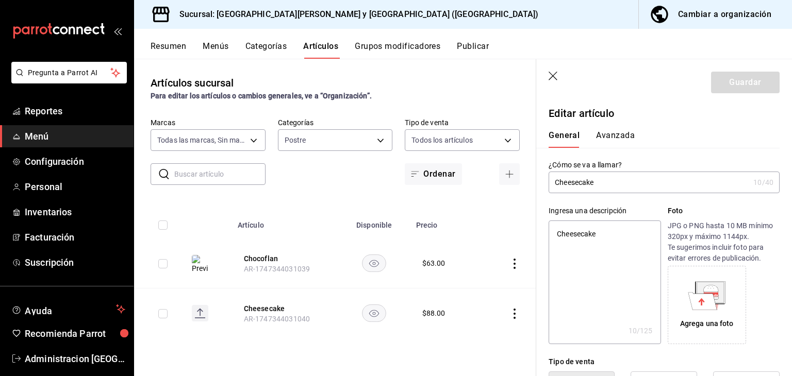
radio input "true"
type input "9caaaeed-be0b-4d4c-947e-28202767e899"
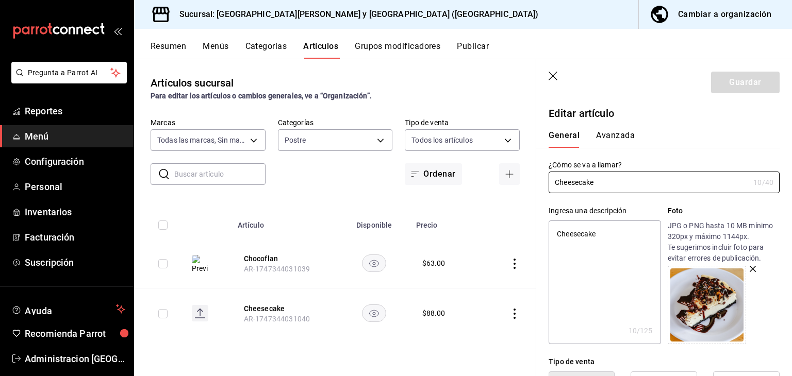
click at [624, 130] on button "Avanzada" at bounding box center [615, 139] width 39 height 18
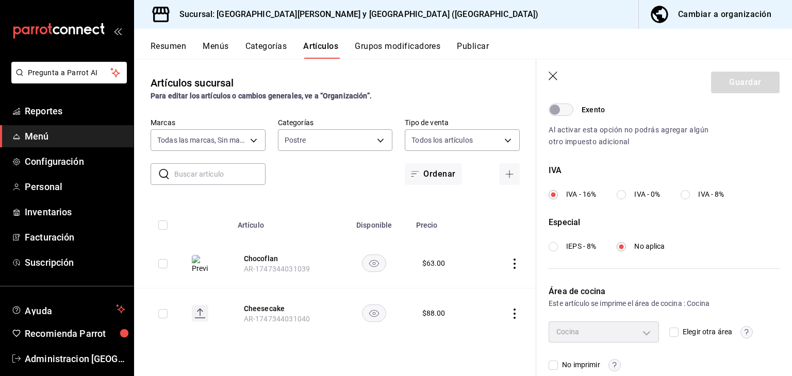
scroll to position [352, 0]
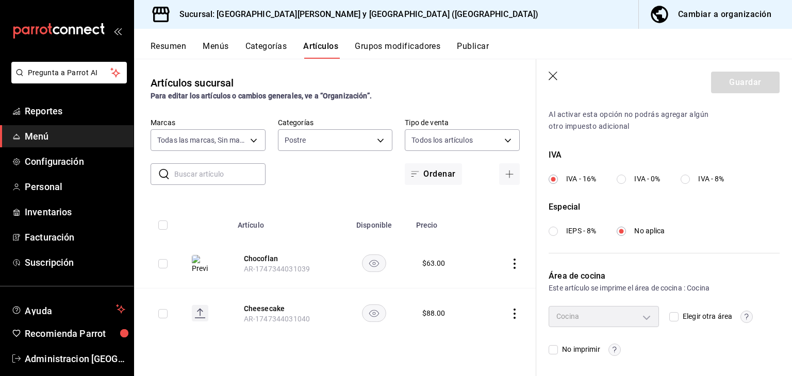
drag, startPoint x: 673, startPoint y: 314, endPoint x: 635, endPoint y: 320, distance: 38.1
click at [672, 314] on input "Elegir otra área" at bounding box center [673, 316] width 9 height 9
checkbox input "true"
click at [630, 320] on body "Pregunta a Parrot AI Reportes Menú Configuración Personal Inventarios Facturaci…" at bounding box center [396, 188] width 792 height 376
click at [616, 345] on span "CAJA" at bounding box center [610, 340] width 71 height 11
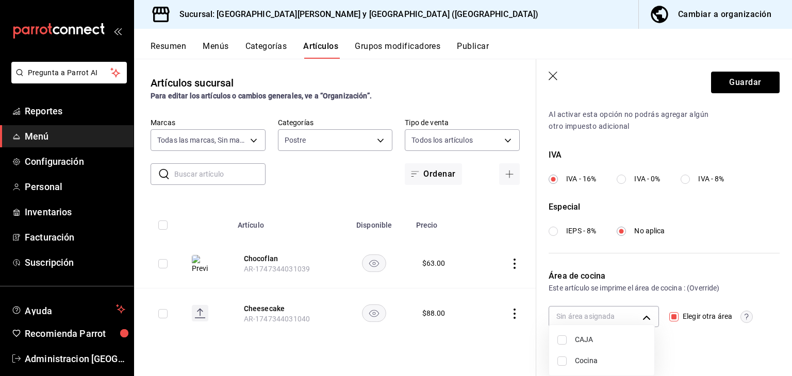
type input "80bad553-e626-43aa-b02b-8391f9fc5a41"
checkbox input "true"
click at [613, 364] on span "Cocina" at bounding box center [610, 361] width 71 height 11
type input "80bad553-e626-43aa-b02b-8391f9fc5a41,9caaaeed-be0b-4d4c-947e-28202767e899"
checkbox input "true"
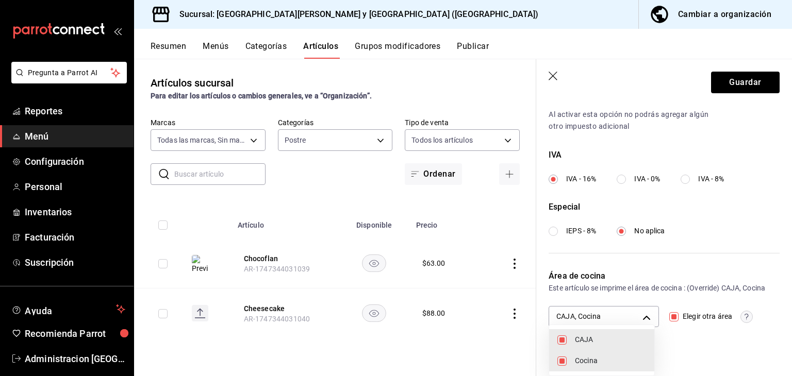
click at [746, 89] on div at bounding box center [396, 188] width 792 height 376
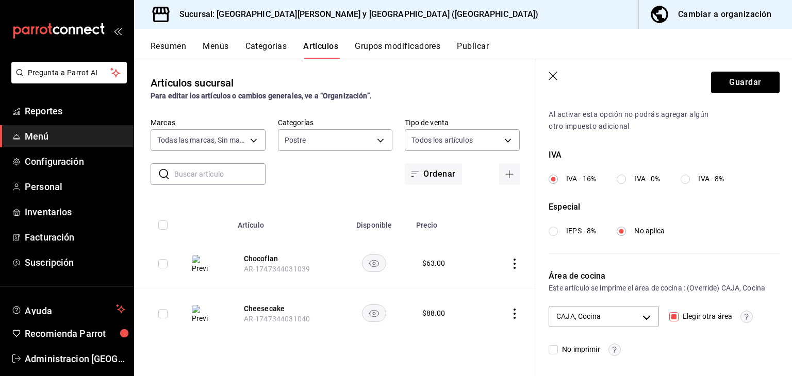
click at [746, 89] on button "Guardar" at bounding box center [745, 83] width 69 height 22
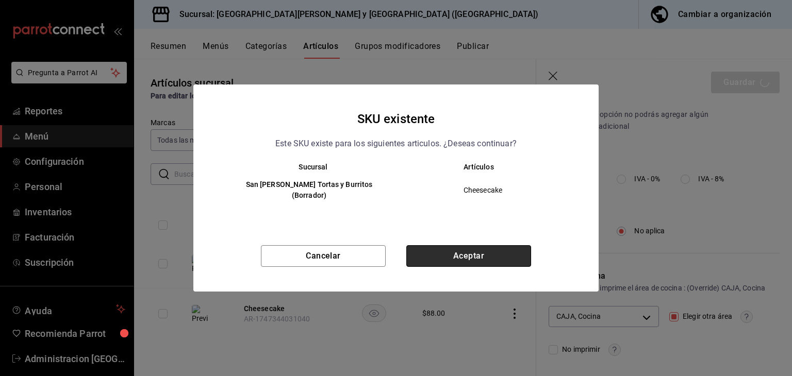
click at [511, 248] on button "Aceptar" at bounding box center [468, 256] width 125 height 22
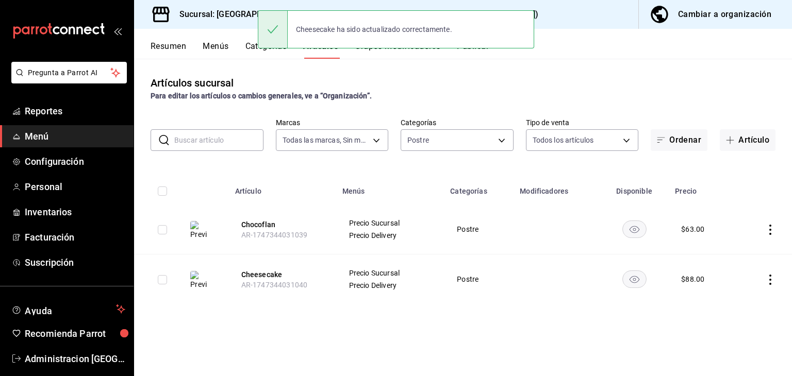
click at [697, 94] on div "Para editar los artículos o cambios generales, ve a “Organización”." at bounding box center [463, 96] width 625 height 11
